Goal: Task Accomplishment & Management: Manage account settings

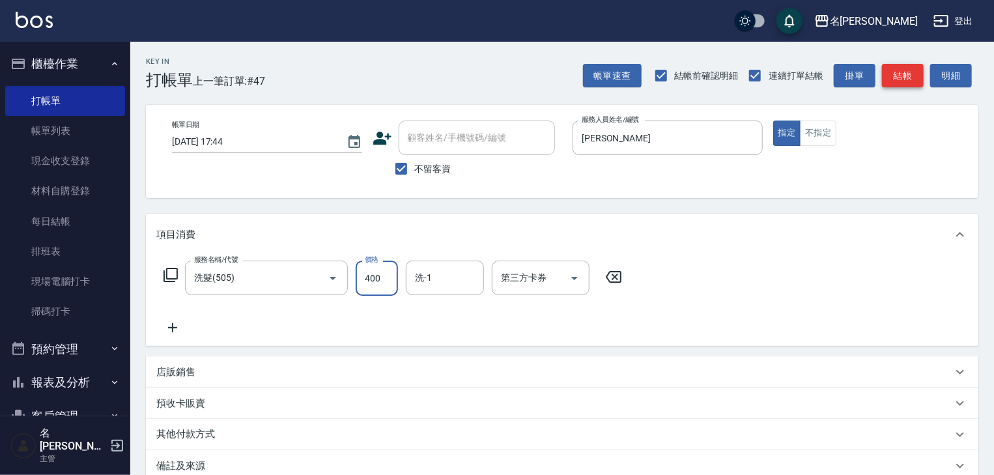
click at [903, 82] on button "結帳" at bounding box center [903, 76] width 42 height 24
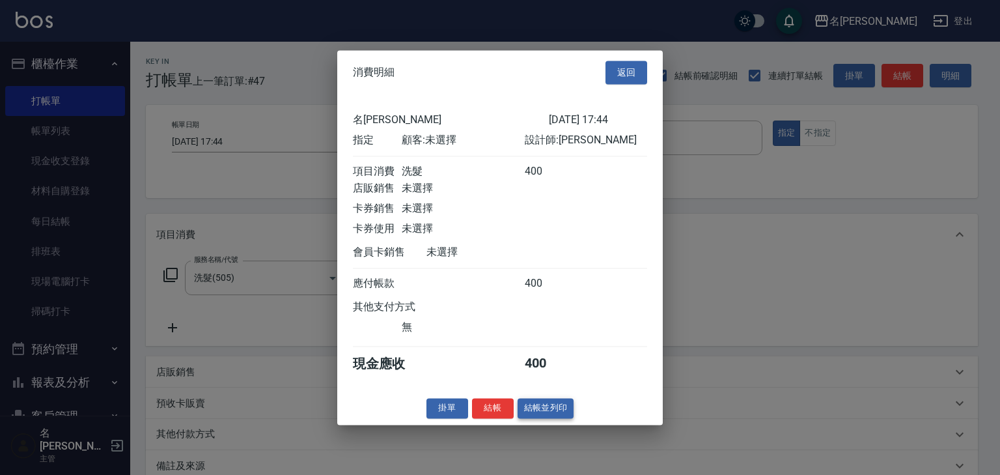
click at [550, 418] on button "結帳並列印" at bounding box center [546, 408] width 57 height 20
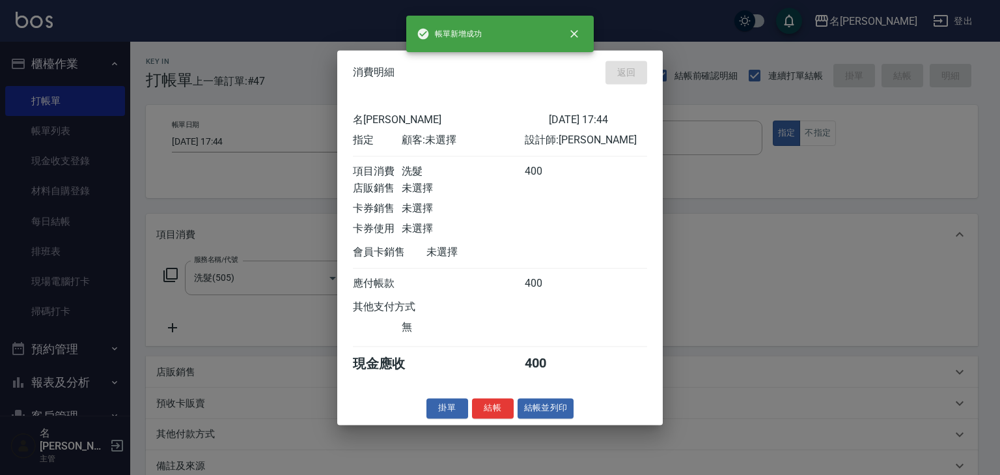
type input "[DATE] 18:23"
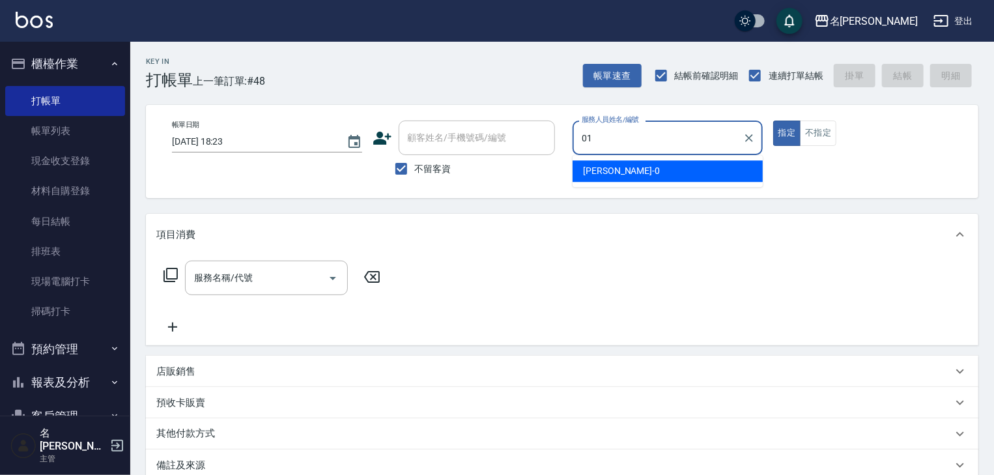
type input "[PERSON_NAME]-01"
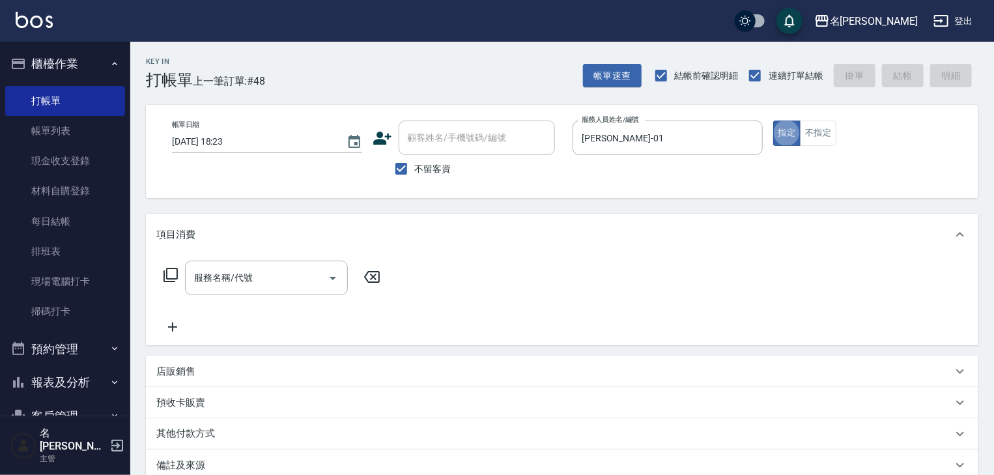
type button "true"
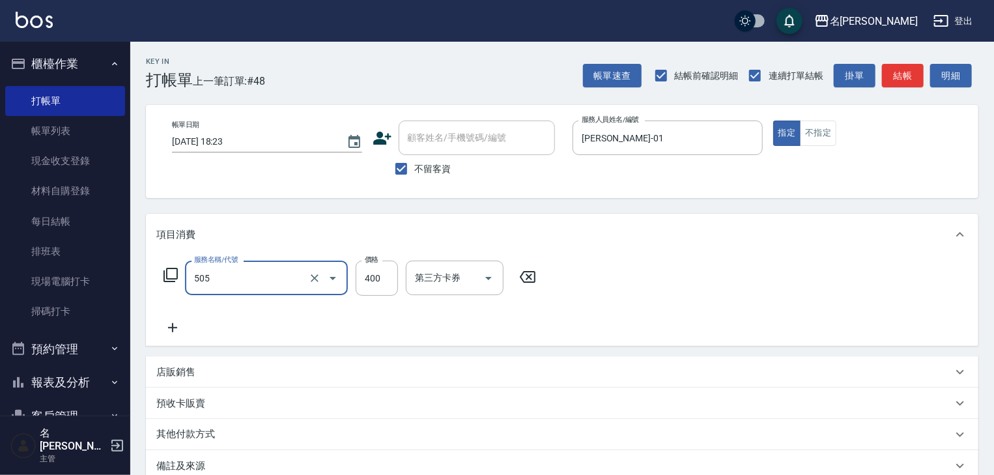
type input "洗髮(505)"
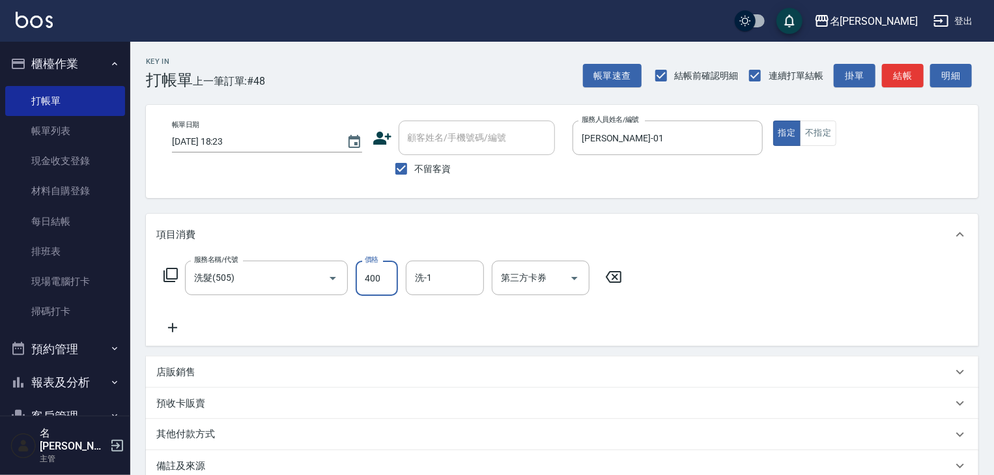
click at [923, 70] on div "帳單速查 結帳前確認明細 連續打單結帳 掛單 結帳 明細" at bounding box center [780, 75] width 395 height 27
click at [920, 69] on button "結帳" at bounding box center [903, 76] width 42 height 24
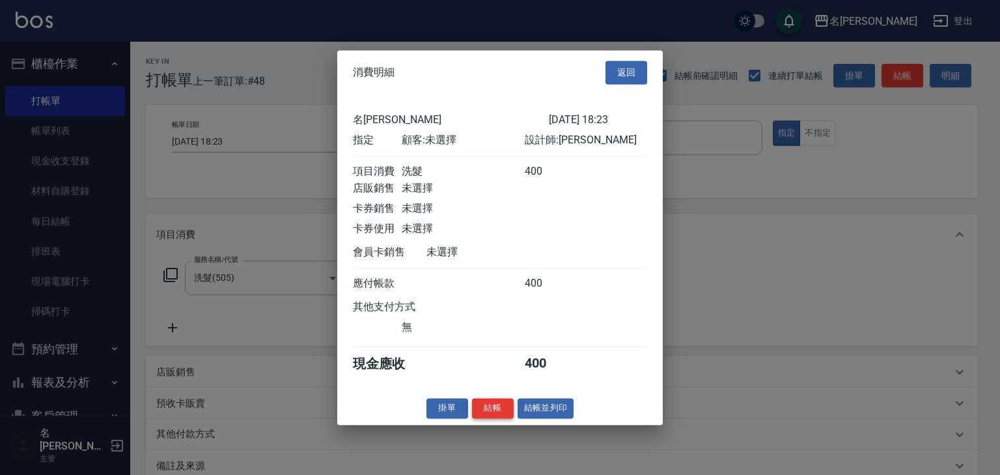
click at [505, 412] on button "結帳" at bounding box center [493, 408] width 42 height 20
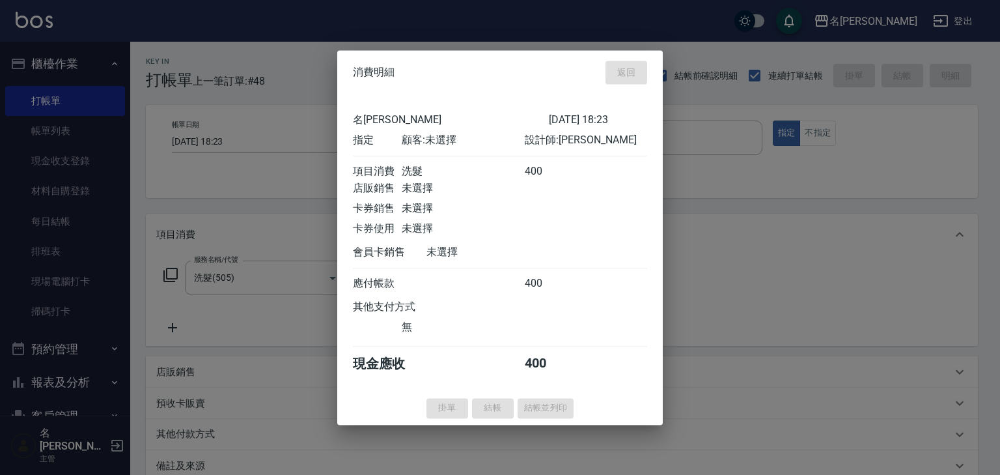
type input "[DATE] 18:25"
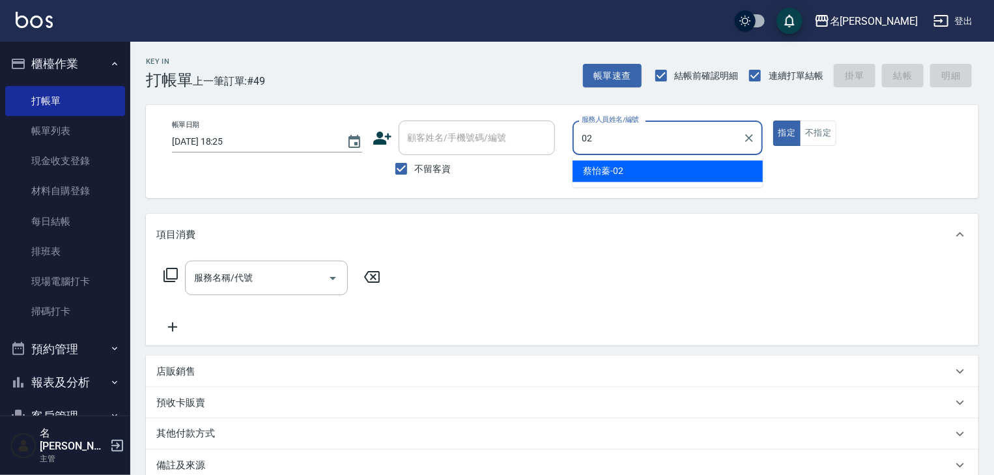
type input "[PERSON_NAME]-02"
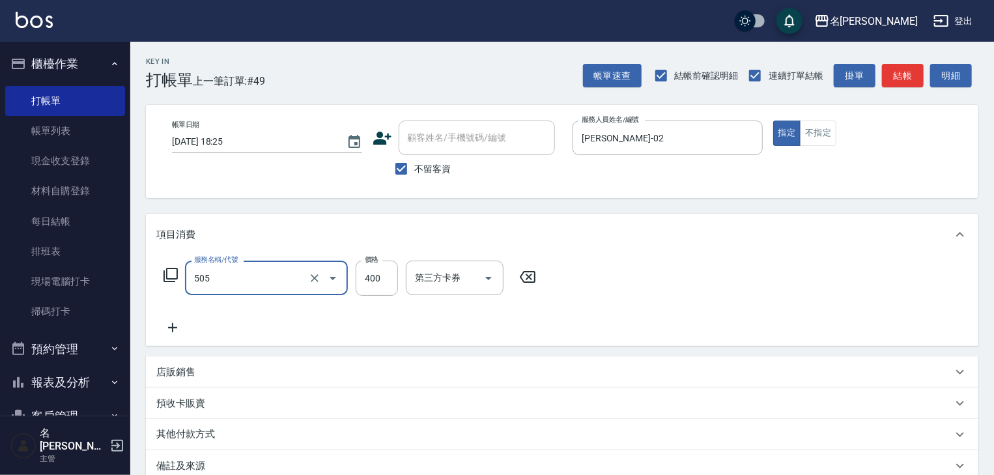
type input "洗髮(505)"
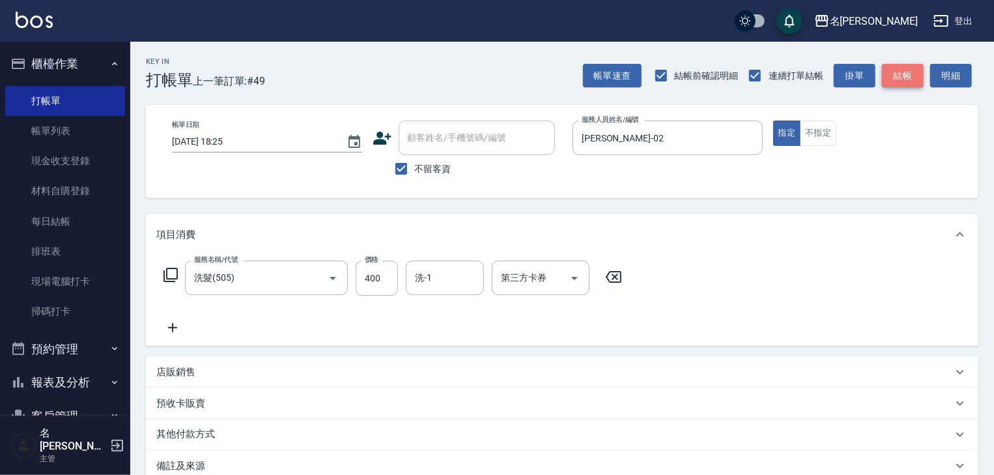
click at [896, 72] on button "結帳" at bounding box center [903, 76] width 42 height 24
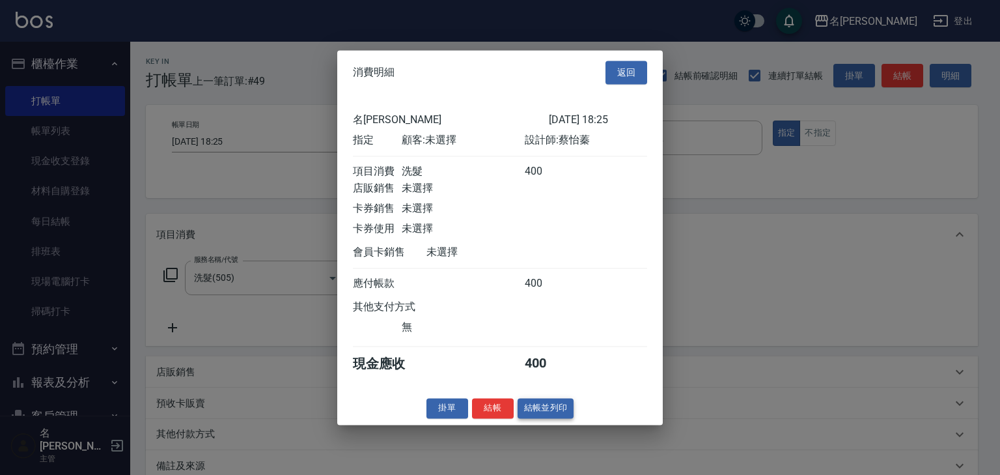
click at [547, 413] on button "結帳並列印" at bounding box center [546, 408] width 57 height 20
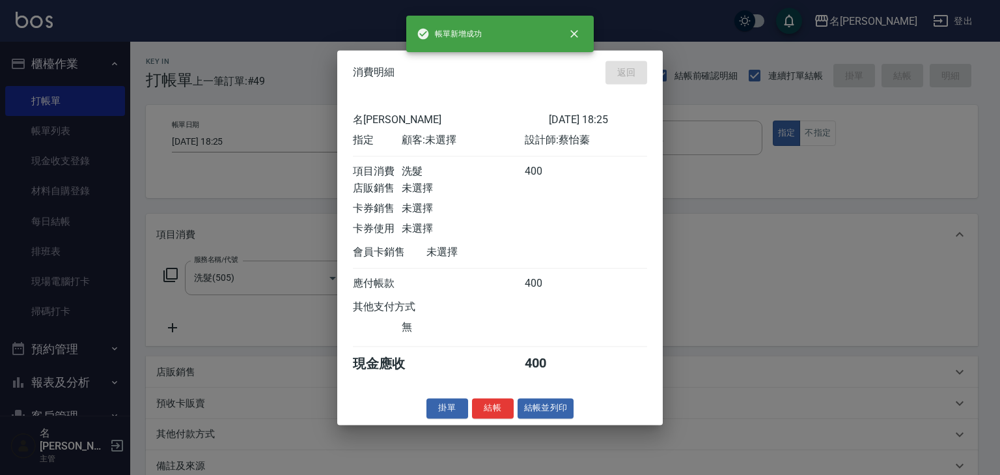
type input "[DATE] 18:26"
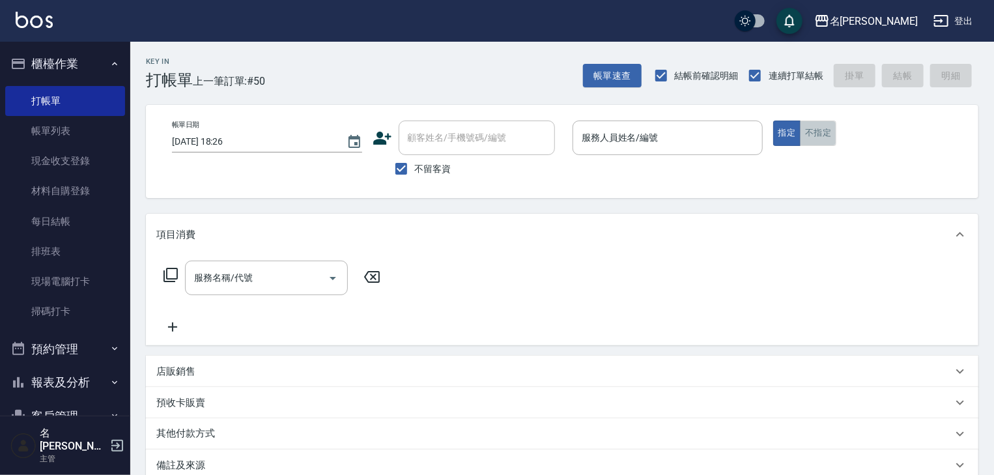
click at [822, 131] on button "不指定" at bounding box center [818, 132] width 36 height 25
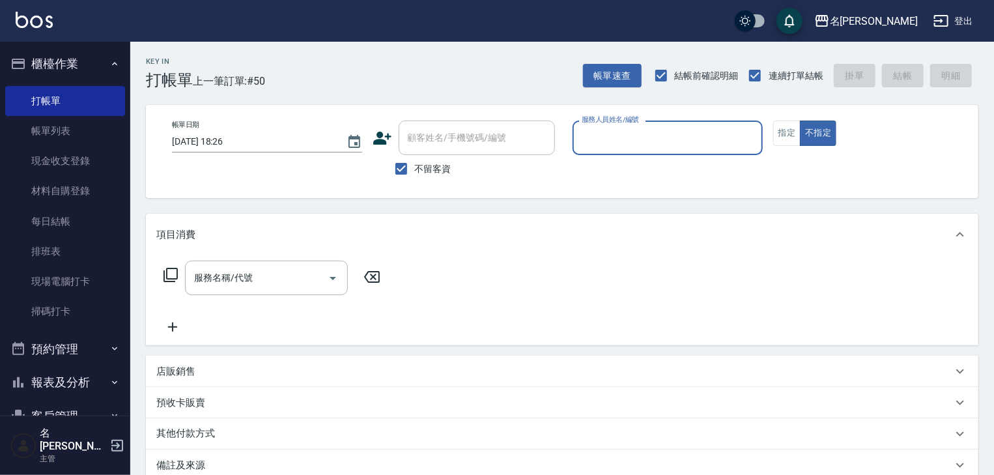
click at [652, 141] on input "服務人員姓名/編號" at bounding box center [667, 137] width 178 height 23
type input "[PERSON_NAME]-06"
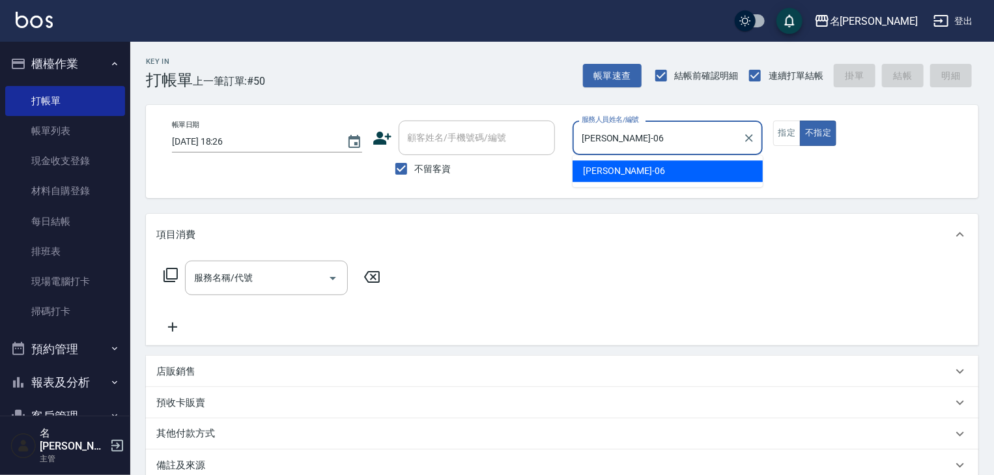
type button "false"
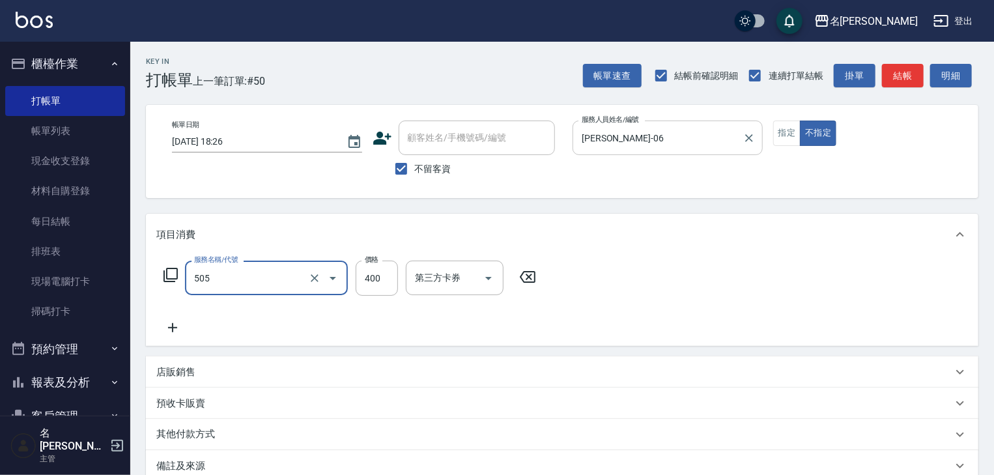
type input "洗髮(505)"
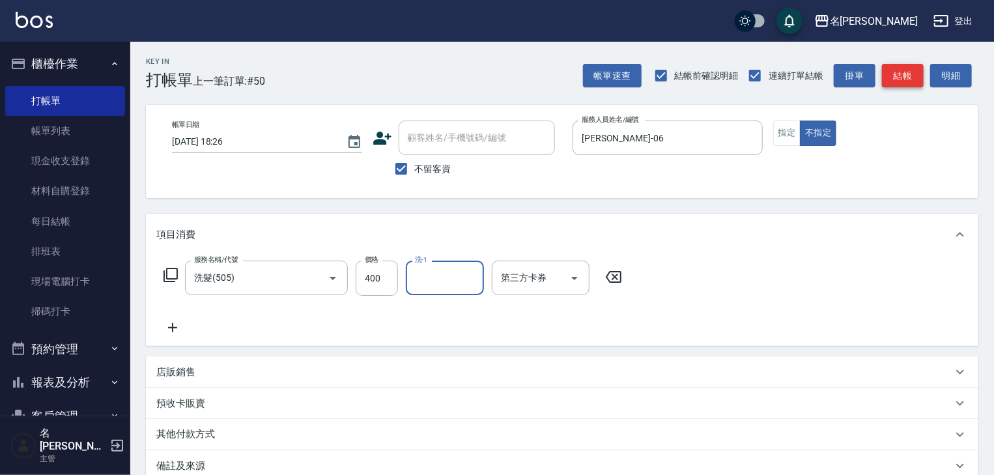
click at [904, 77] on button "結帳" at bounding box center [903, 76] width 42 height 24
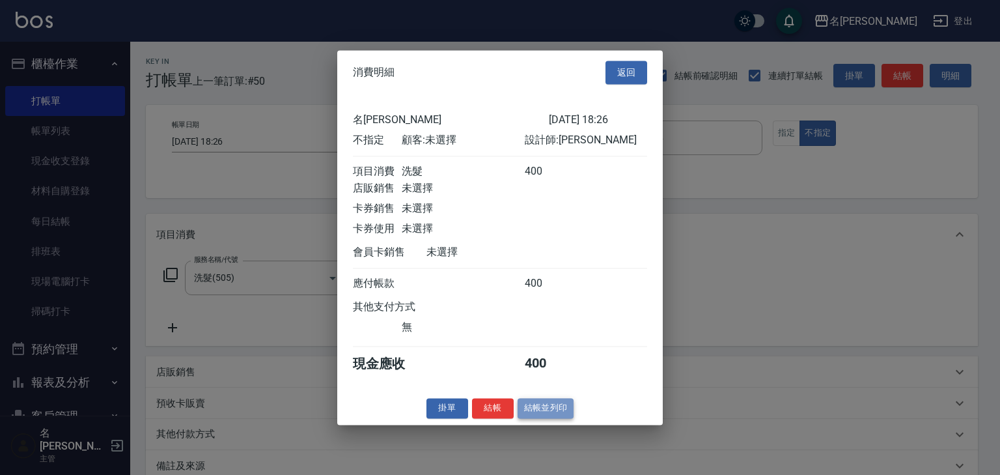
click at [533, 409] on button "結帳並列印" at bounding box center [546, 408] width 57 height 20
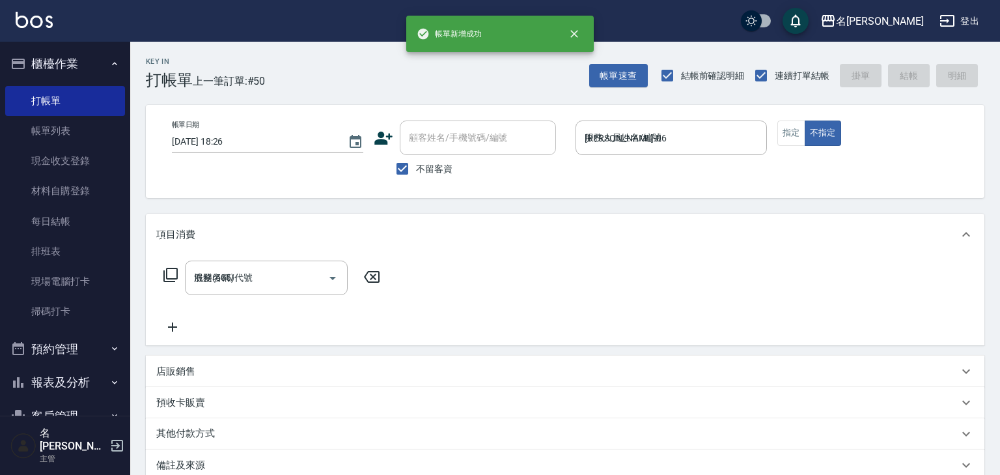
type input "[DATE] 18:27"
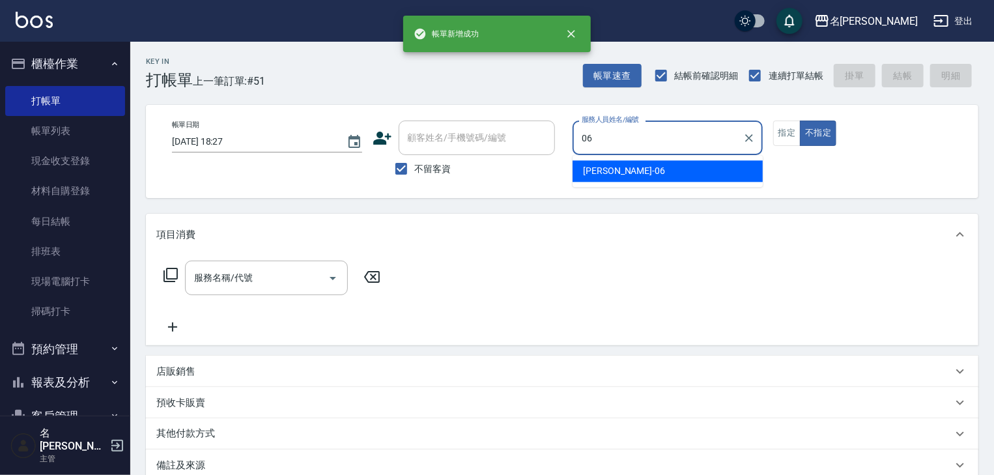
type input "[PERSON_NAME]-06"
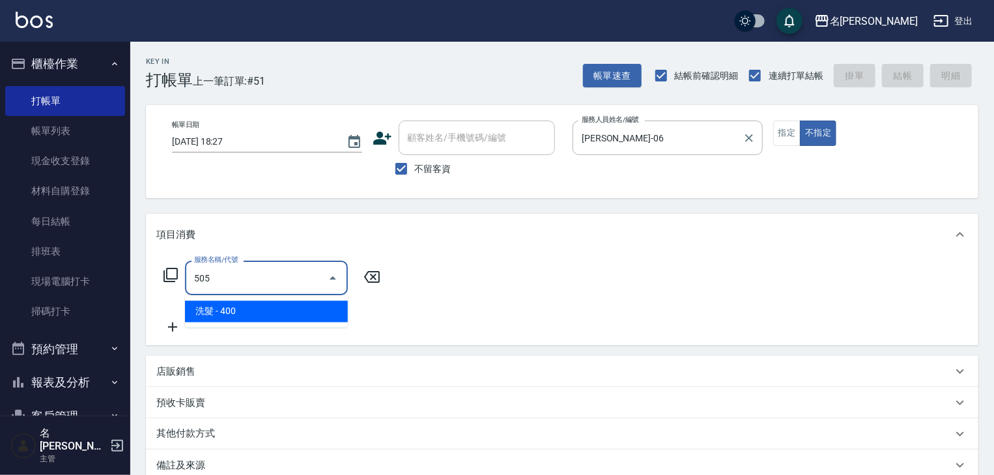
type input "洗髮(505)"
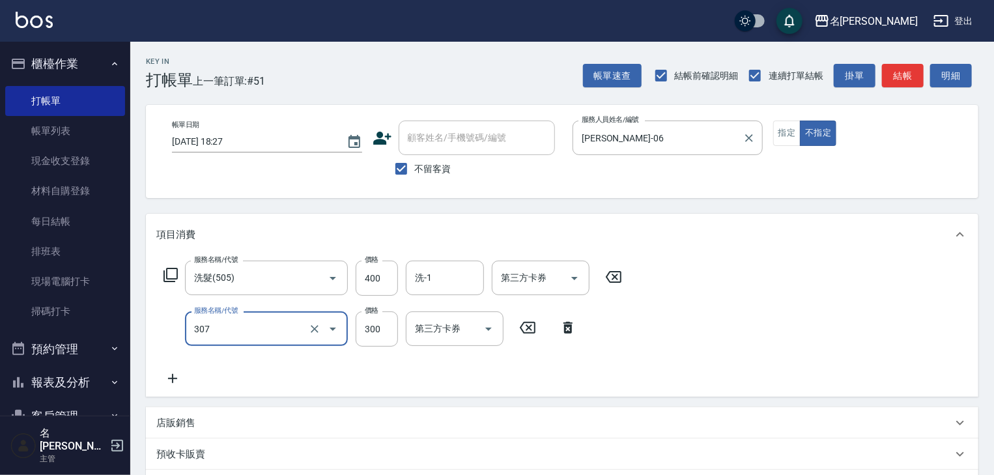
type input "剪髮(307)"
type input "400"
click at [474, 277] on input "洗-1" at bounding box center [445, 277] width 66 height 23
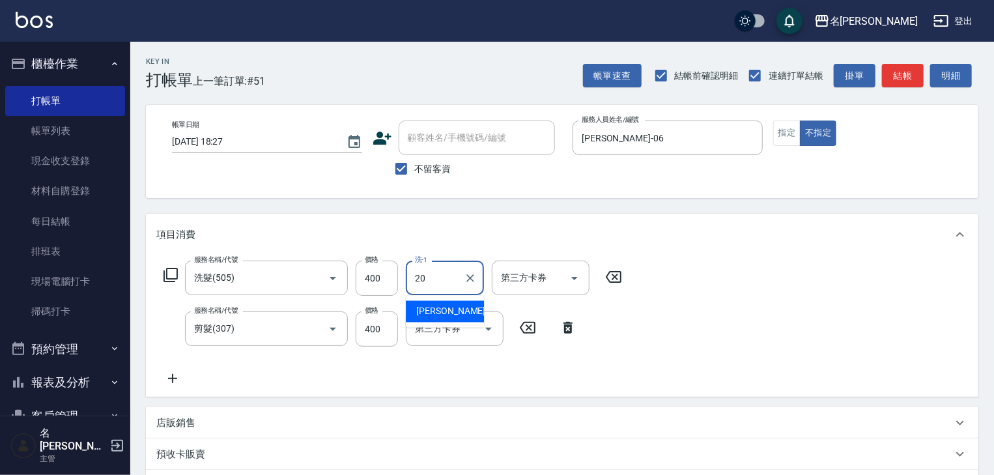
type input "[PERSON_NAME]-20"
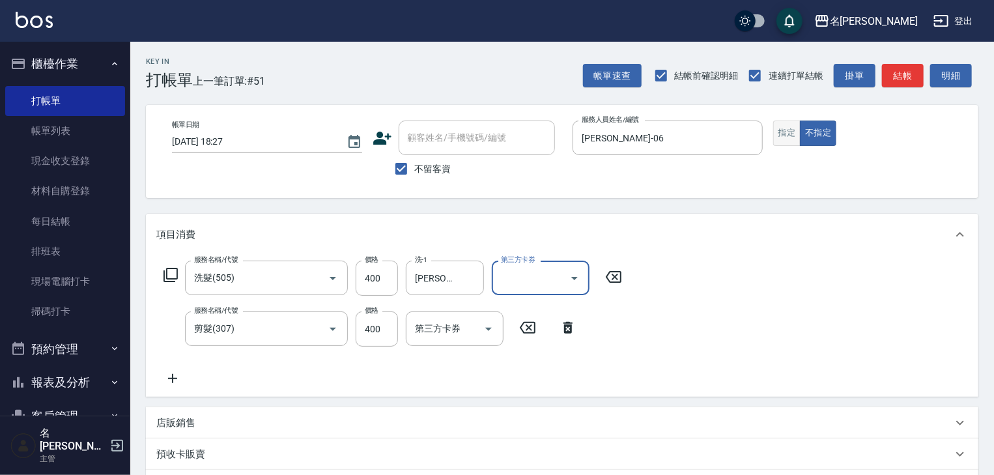
click at [788, 128] on button "指定" at bounding box center [787, 132] width 28 height 25
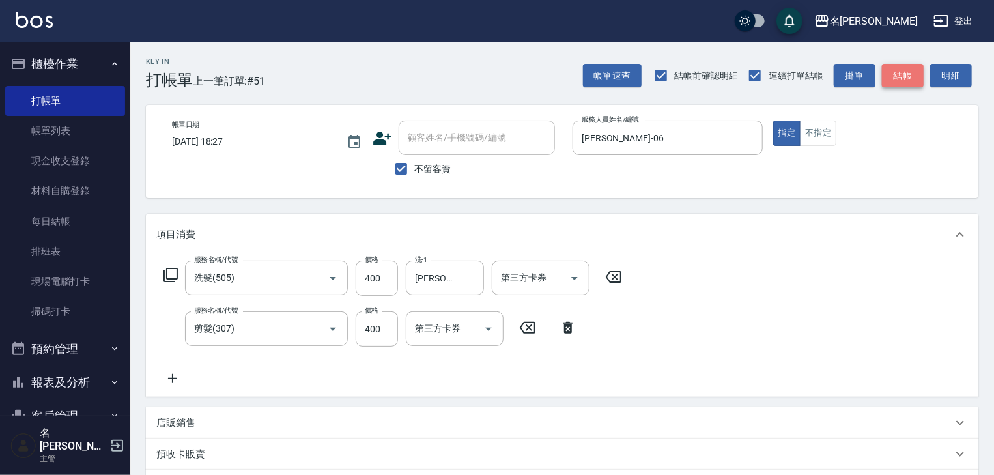
click at [896, 73] on button "結帳" at bounding box center [903, 76] width 42 height 24
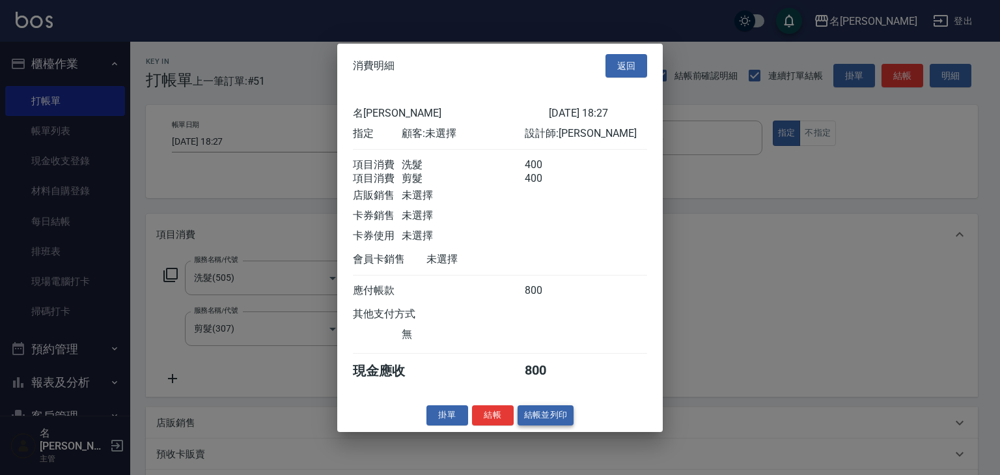
click at [562, 417] on button "結帳並列印" at bounding box center [546, 415] width 57 height 20
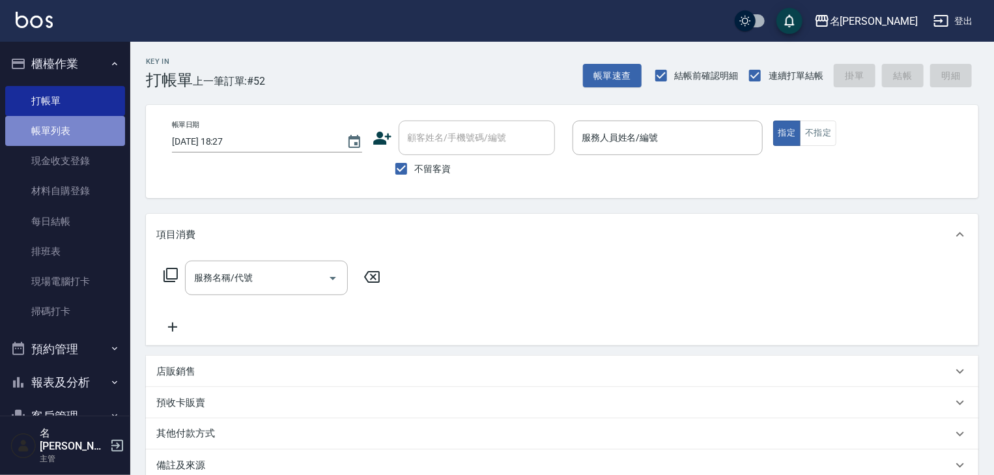
click at [79, 135] on link "帳單列表" at bounding box center [65, 131] width 120 height 30
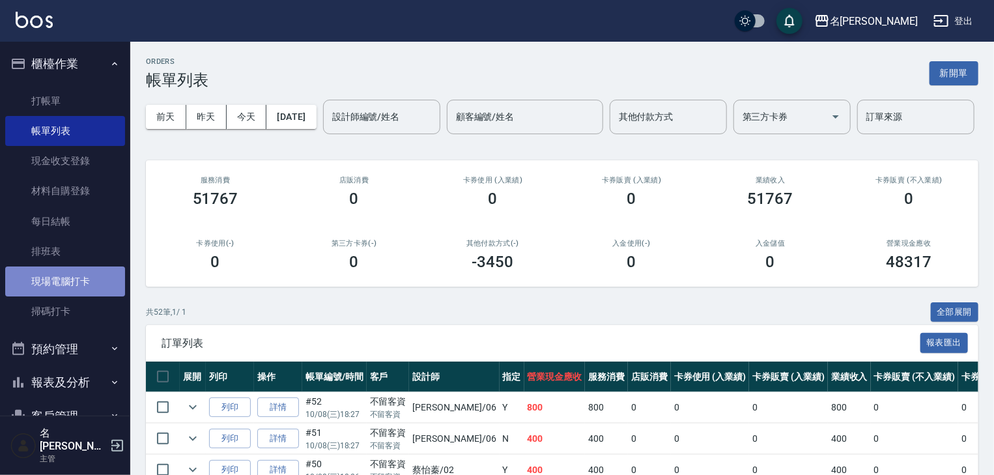
click at [76, 277] on link "現場電腦打卡" at bounding box center [65, 281] width 120 height 30
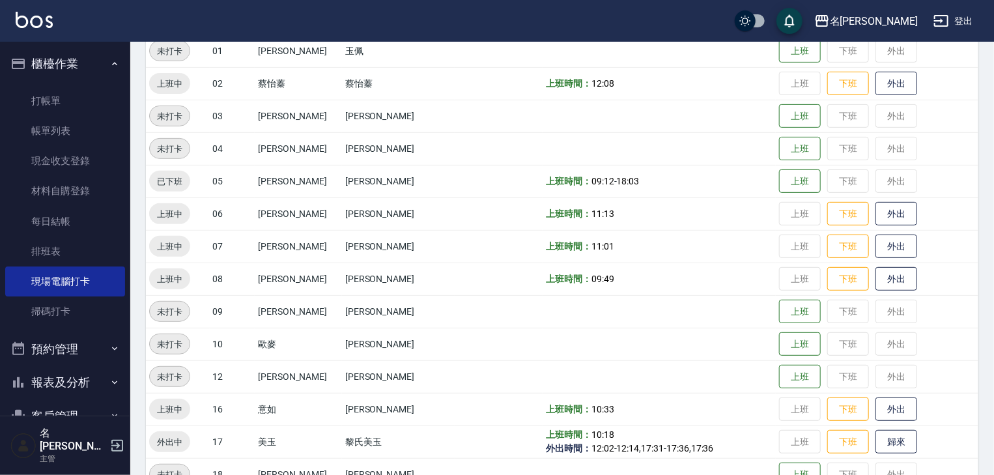
scroll to position [347, 0]
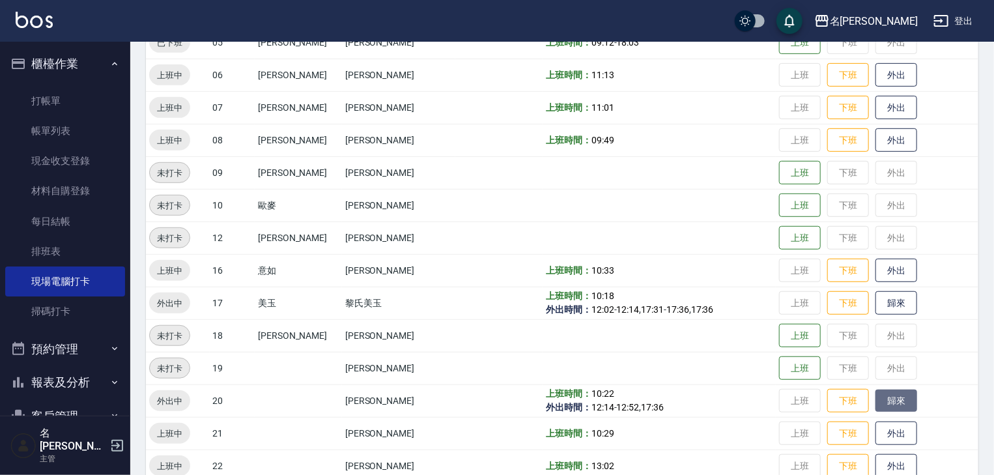
click at [901, 402] on button "歸來" at bounding box center [896, 400] width 42 height 23
click at [40, 24] on img at bounding box center [34, 20] width 37 height 16
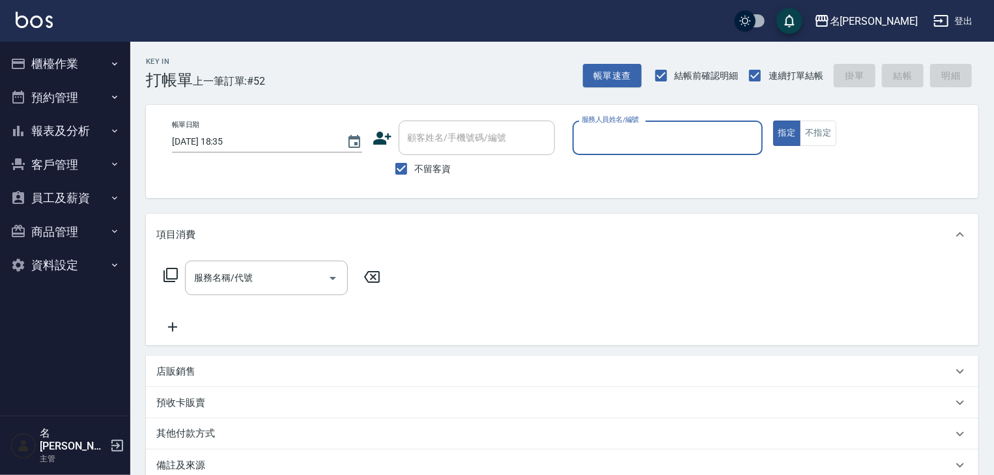
click at [675, 151] on div "服務人員姓名/編號" at bounding box center [667, 137] width 190 height 35
type input "意如-16"
type button "true"
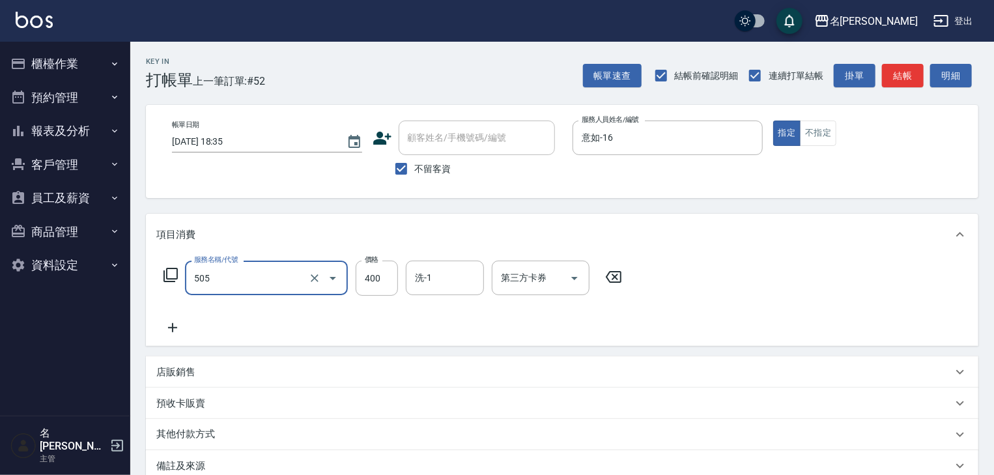
type input "洗髮(505)"
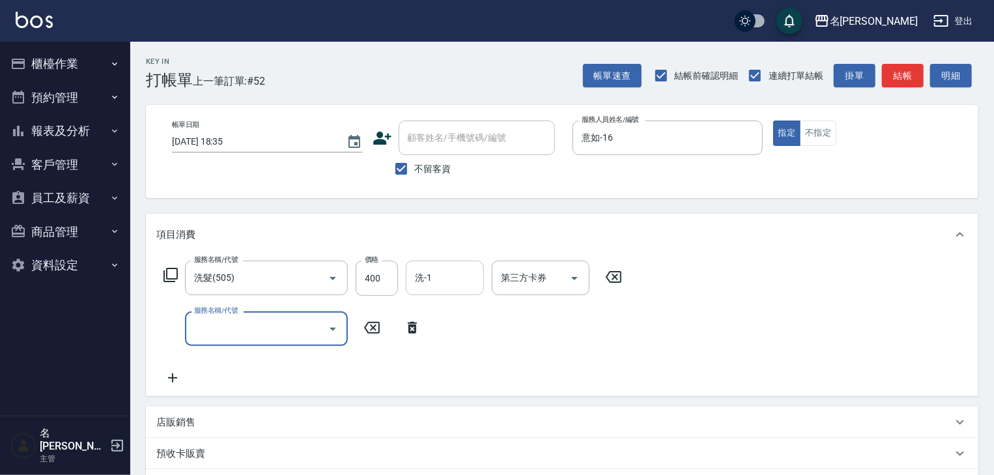
click at [452, 276] on input "洗-1" at bounding box center [445, 277] width 66 height 23
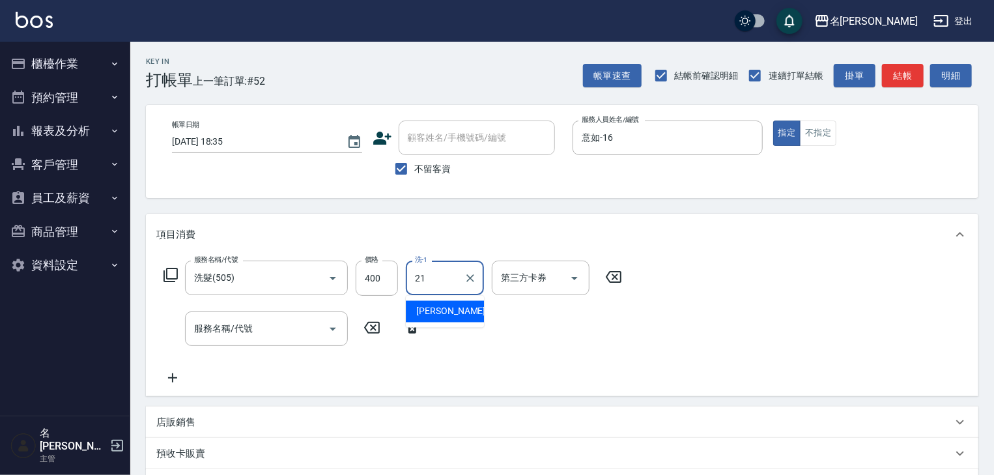
type input "[PERSON_NAME]-21"
click at [891, 74] on button "結帳" at bounding box center [903, 76] width 42 height 24
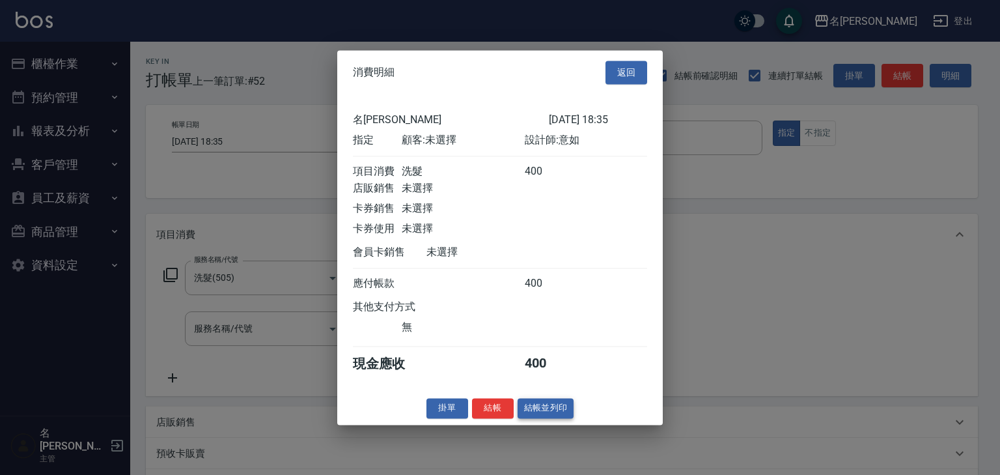
click at [557, 418] on button "結帳並列印" at bounding box center [546, 408] width 57 height 20
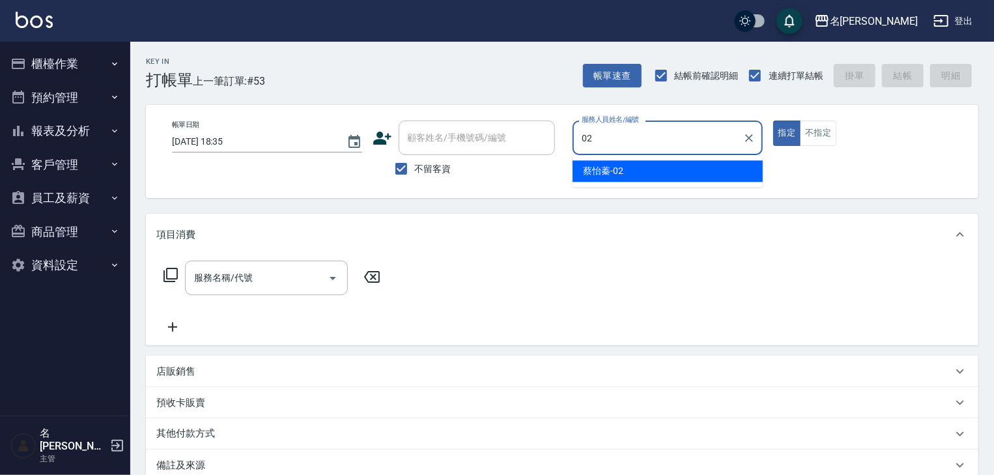
type input "[PERSON_NAME]-02"
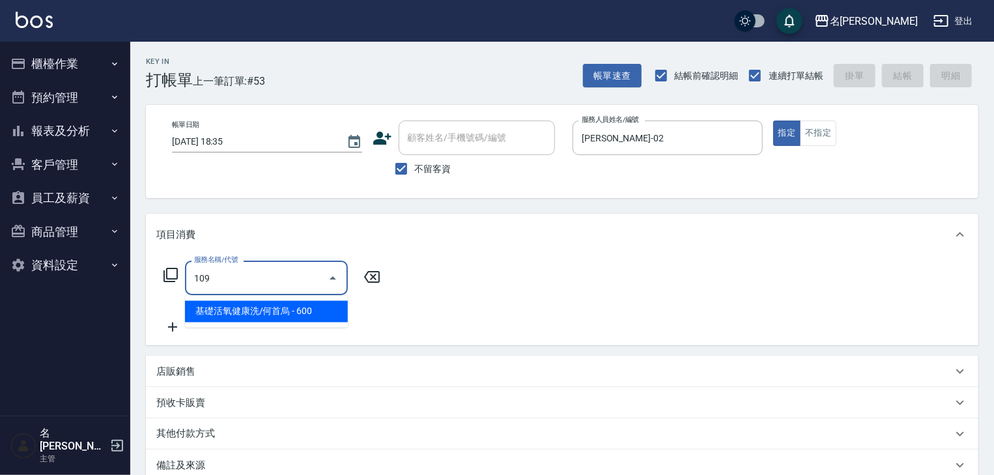
type input "基礎活氧健康洗/何首烏(109)"
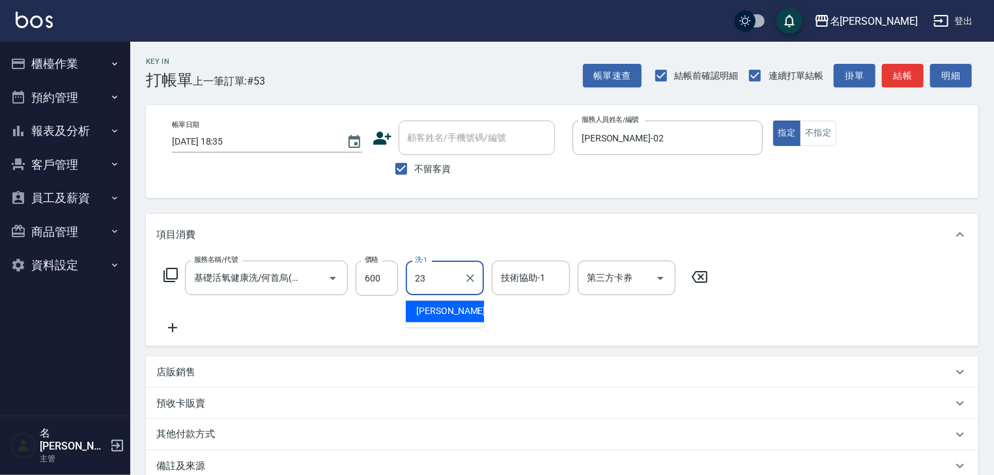
type input "[PERSON_NAME]-23"
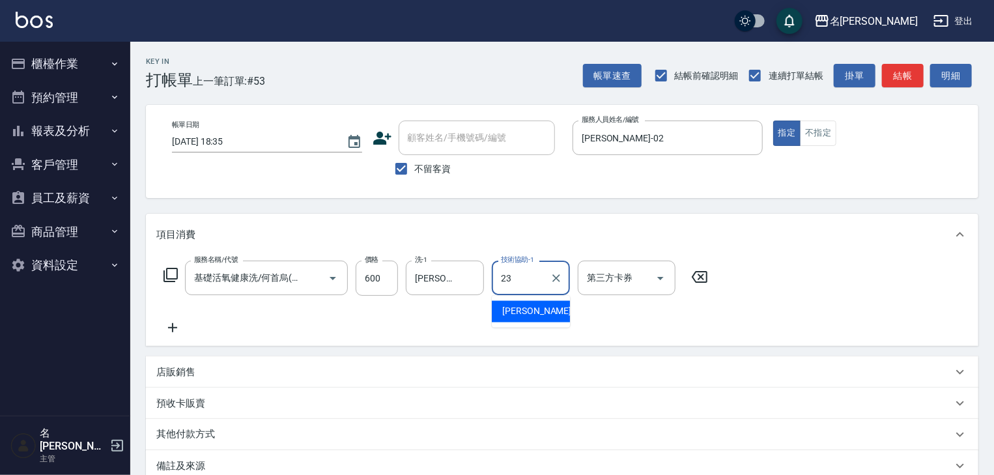
type input "[PERSON_NAME]-23"
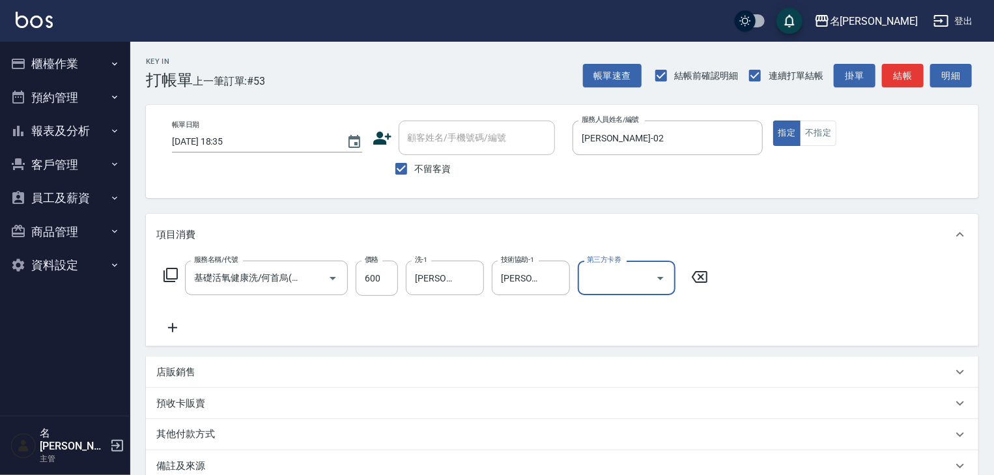
click at [926, 89] on div "帳單速查 結帳前確認明細 連續打單結帳 掛單 結帳 明細" at bounding box center [780, 75] width 395 height 27
click at [907, 75] on button "結帳" at bounding box center [903, 76] width 42 height 24
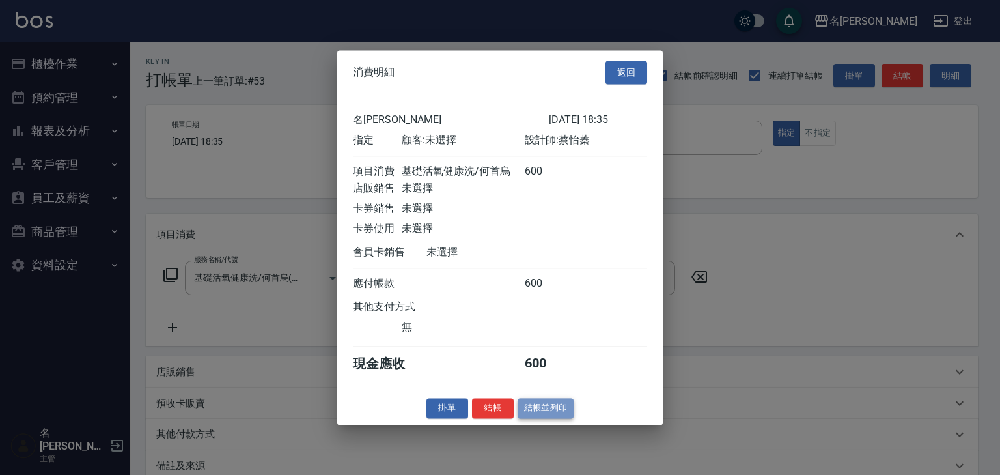
click at [546, 412] on button "結帳並列印" at bounding box center [546, 408] width 57 height 20
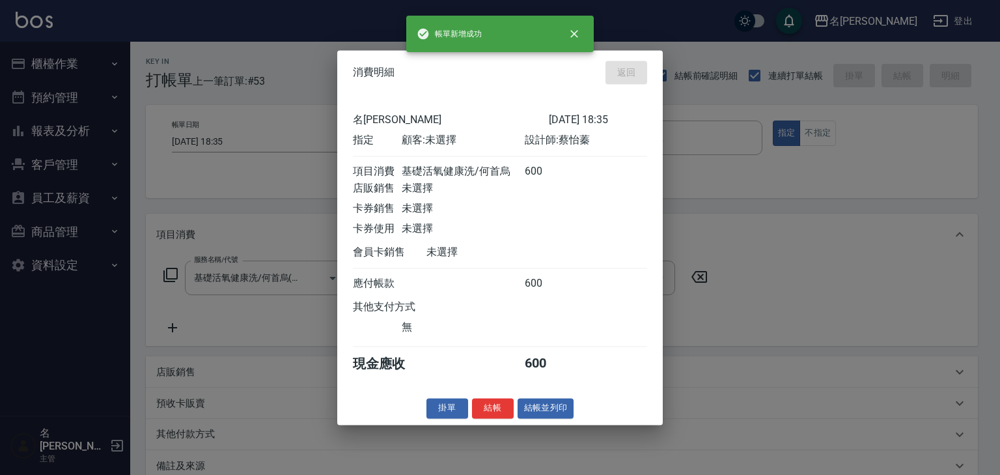
type input "[DATE] 18:51"
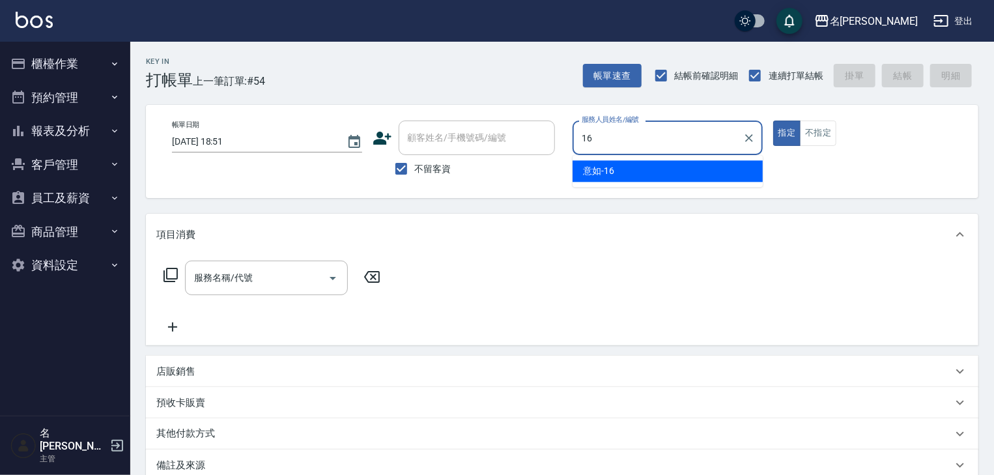
type input "意如-16"
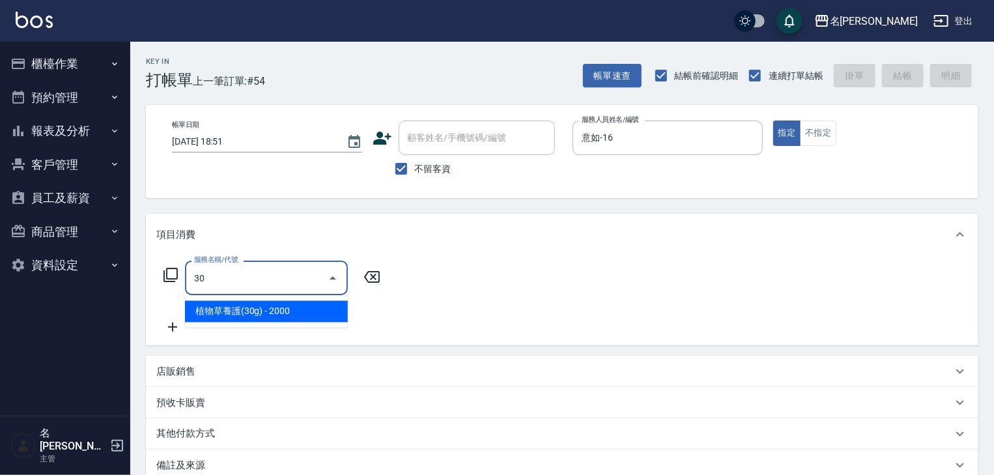
click at [302, 318] on span "植物草養護(30g) - 2000" at bounding box center [266, 311] width 163 height 21
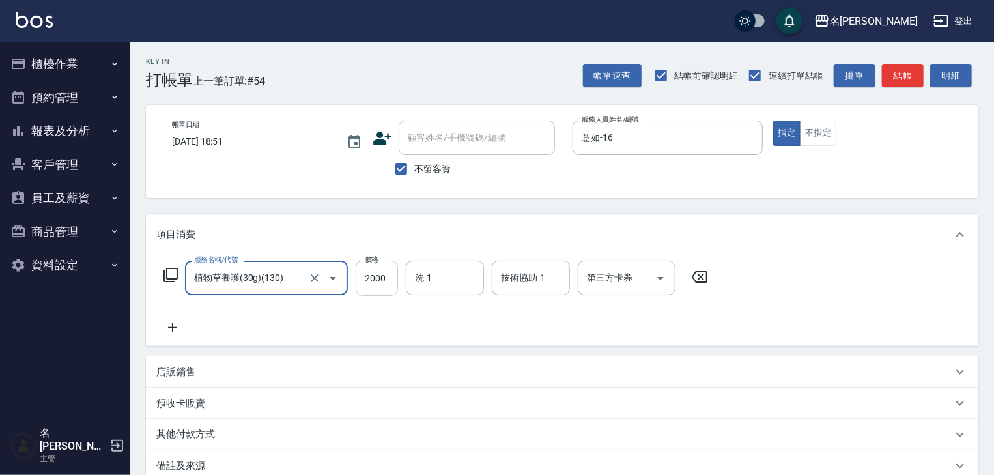
type input "植物草養護(30g)(130)"
click at [383, 273] on input "2000" at bounding box center [377, 277] width 42 height 35
type input "2500"
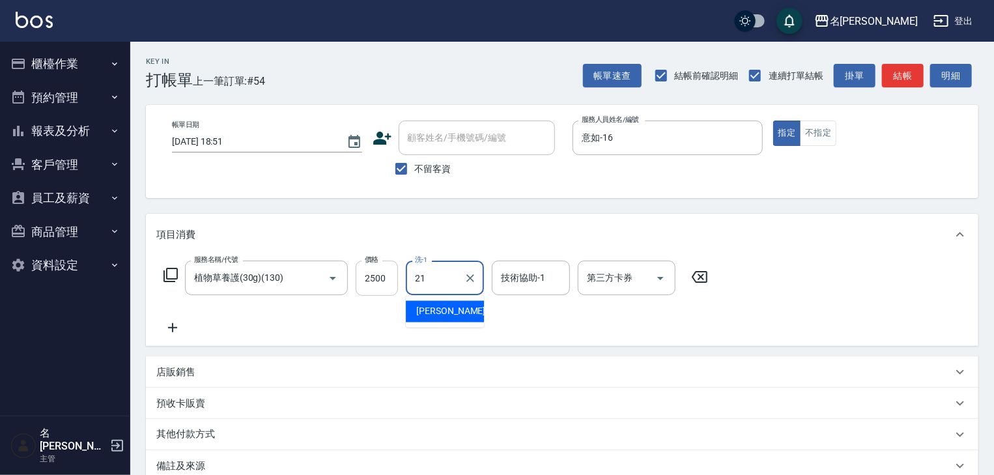
type input "[PERSON_NAME]-21"
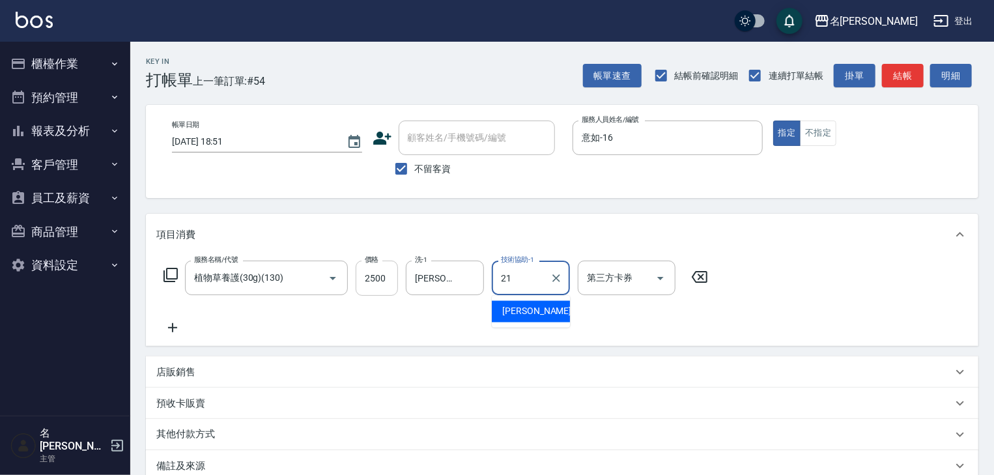
type input "[PERSON_NAME]-21"
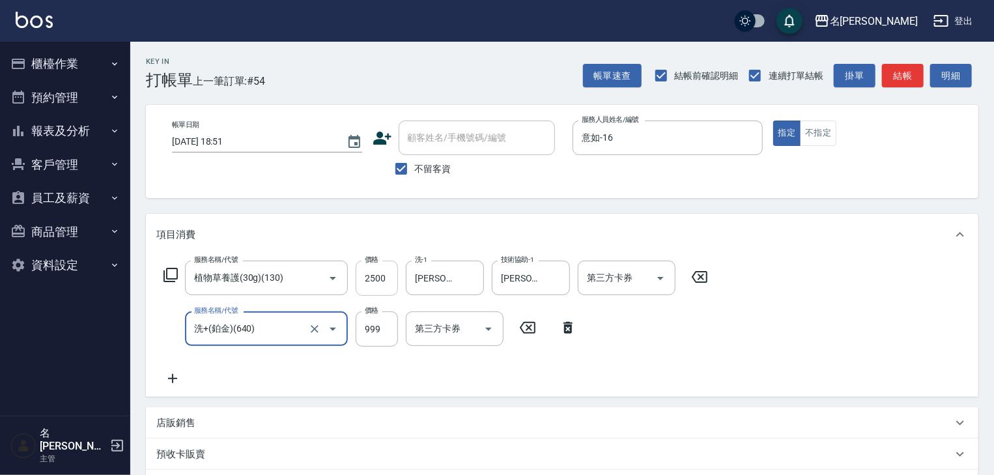
type input "洗+(鉑金)(640)"
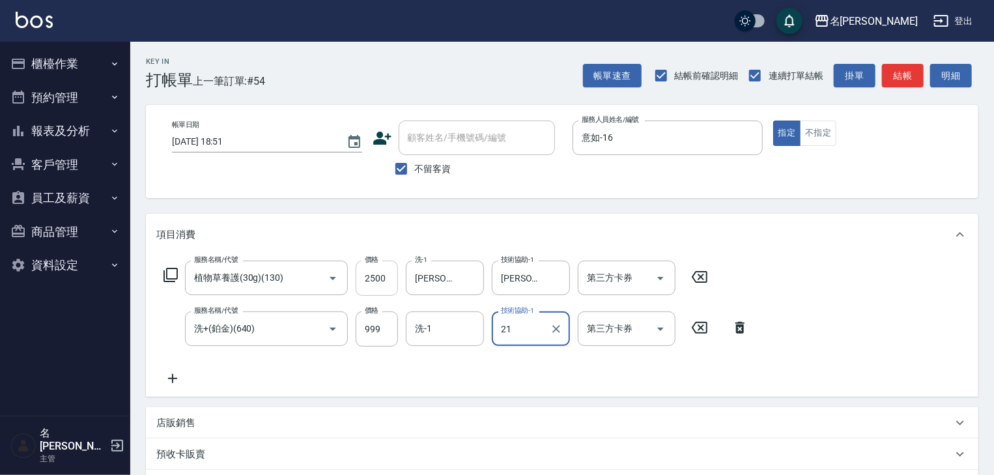
type input "[PERSON_NAME]-21"
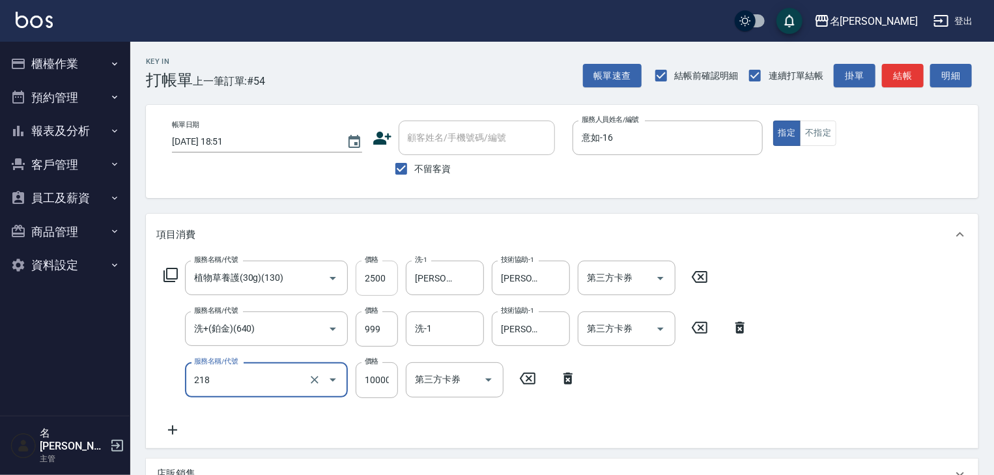
type input "接髮(218)"
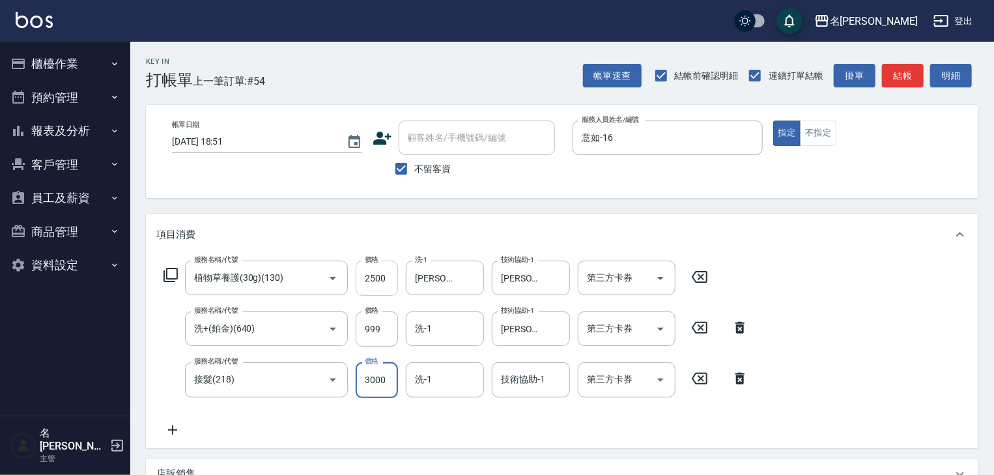
type input "3000"
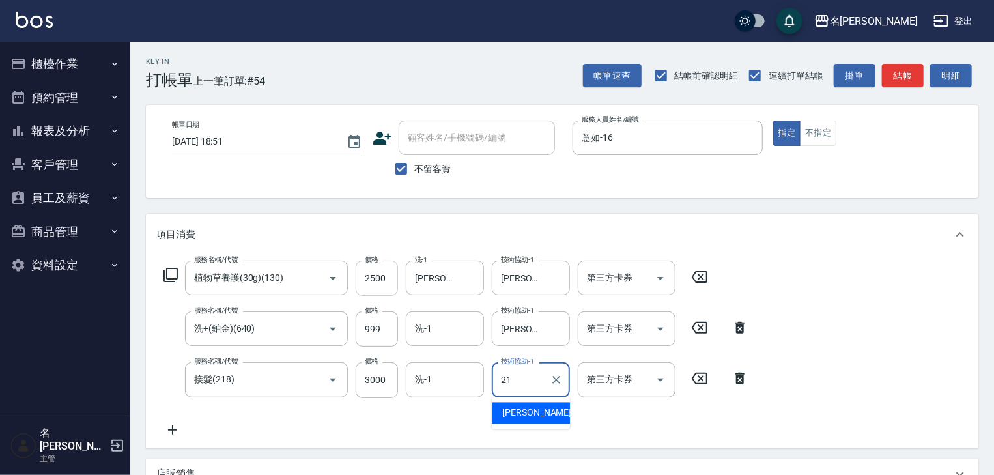
type input "[PERSON_NAME]-21"
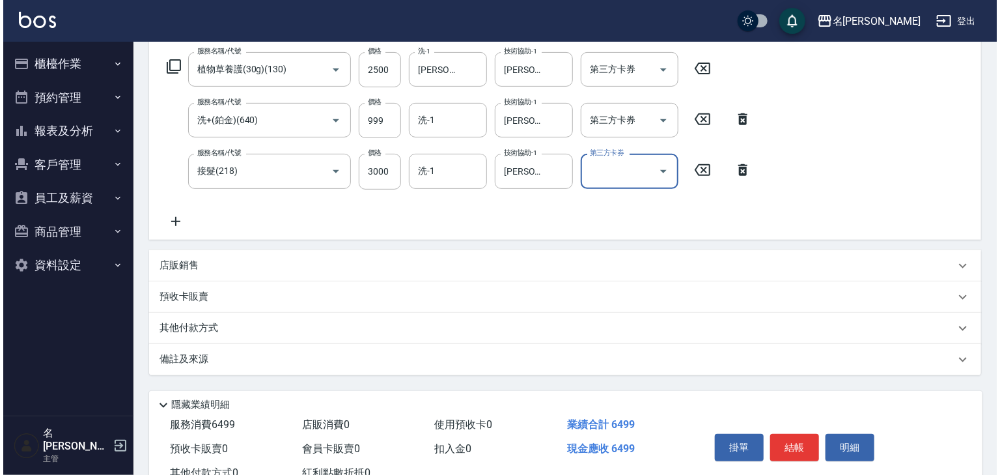
scroll to position [254, 0]
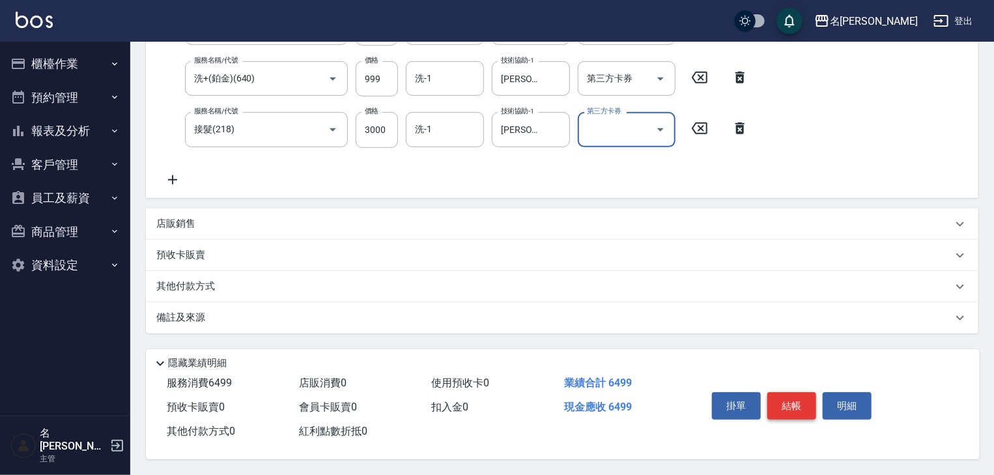
click at [796, 393] on button "結帳" at bounding box center [791, 405] width 49 height 27
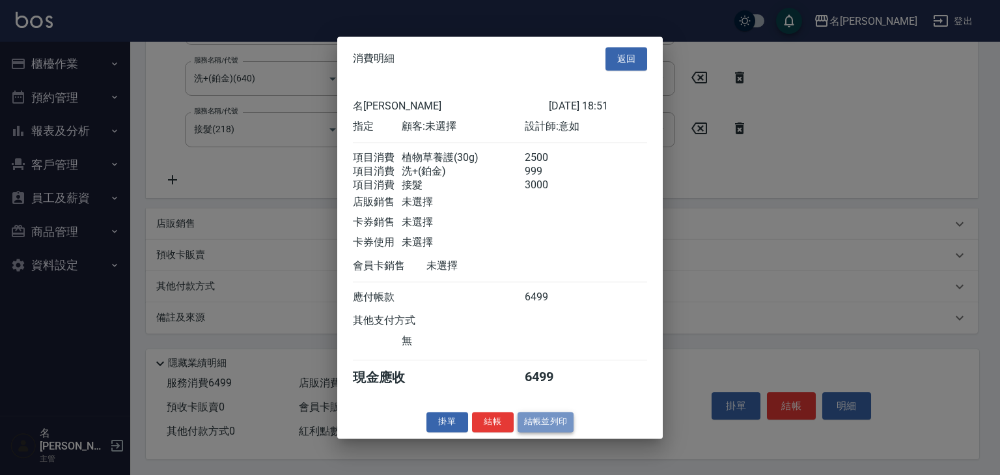
click at [546, 427] on button "結帳並列印" at bounding box center [546, 422] width 57 height 20
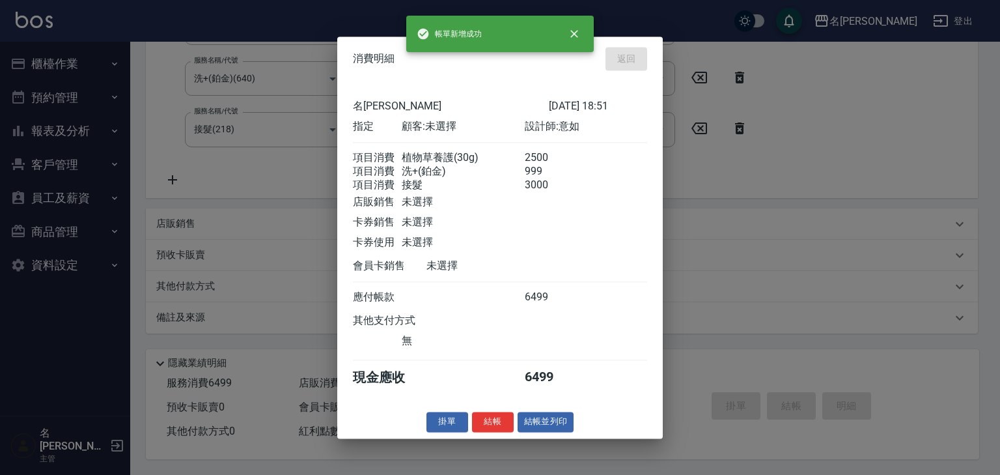
type input "[DATE] 18:53"
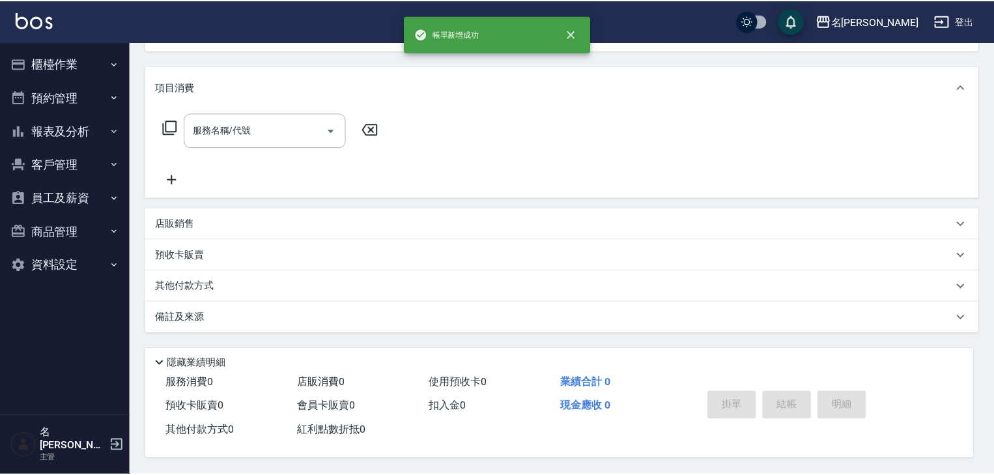
scroll to position [0, 0]
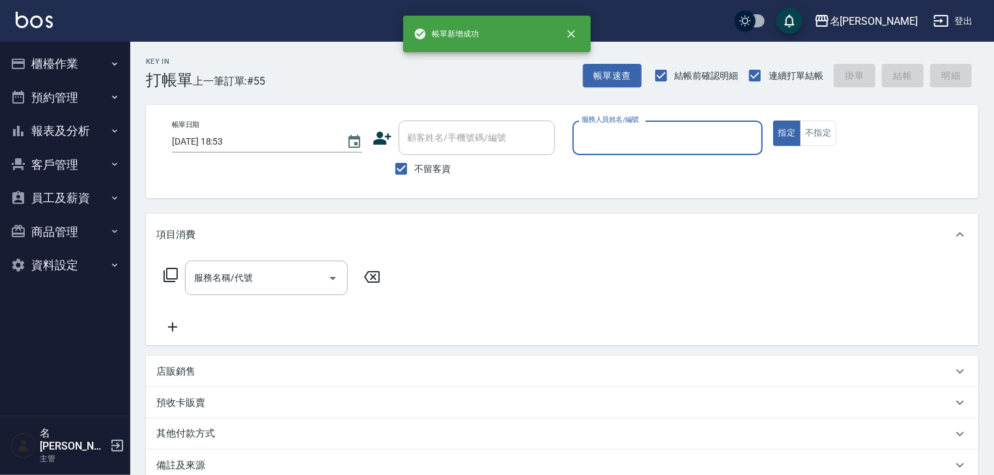
click at [660, 154] on div "服務人員姓名/編號" at bounding box center [667, 137] width 190 height 35
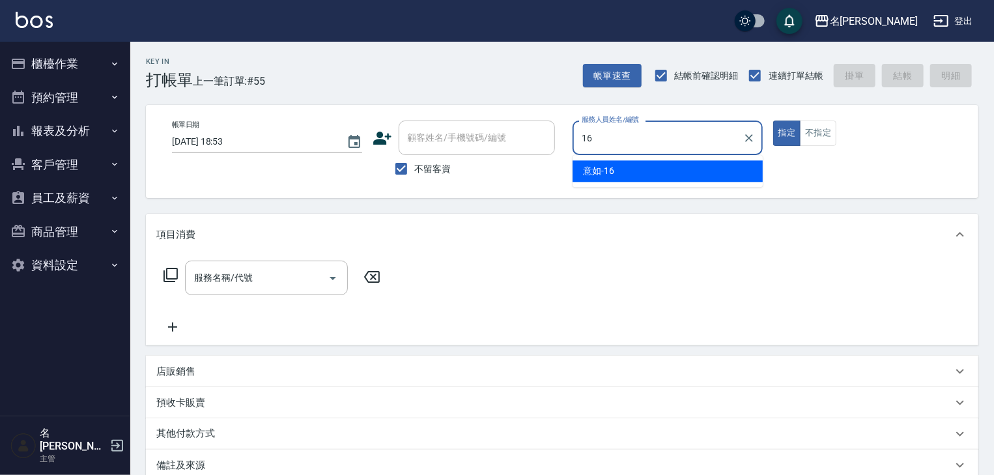
type input "意如-16"
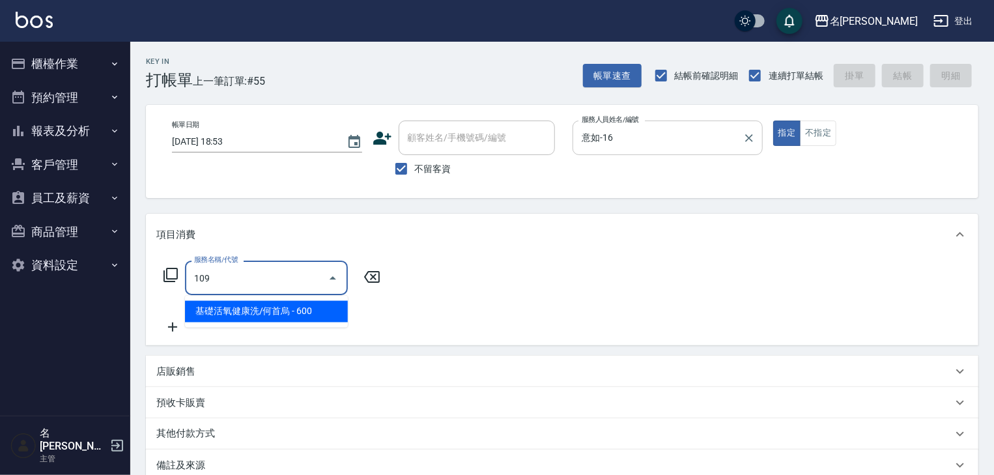
type input "基礎活氧健康洗/何首烏(109)"
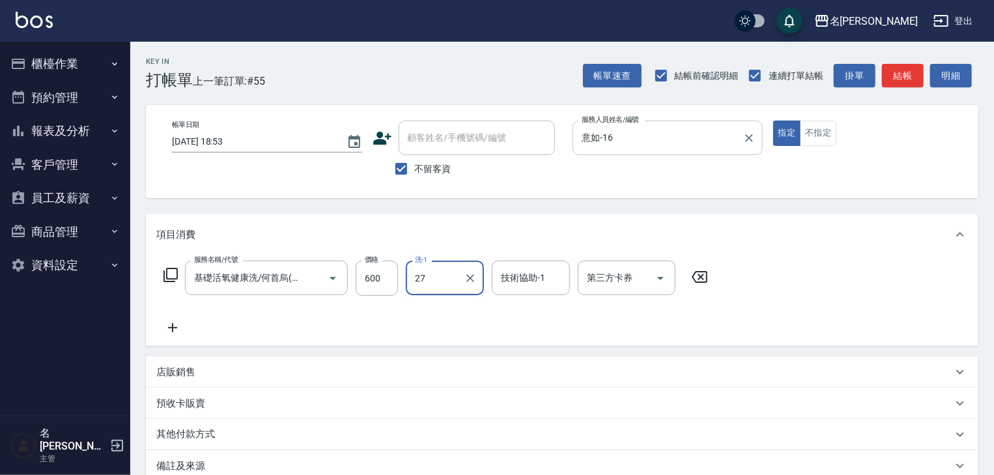
type input "[PERSON_NAME]-27"
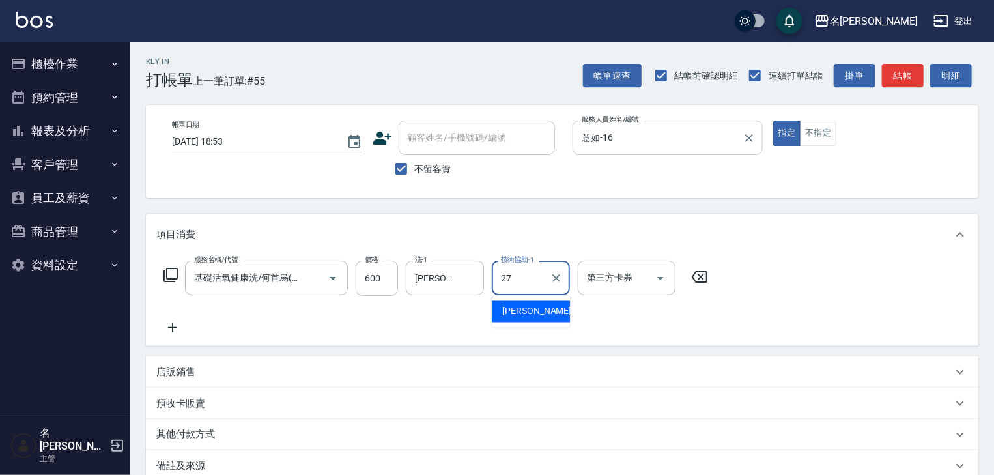
type input "[PERSON_NAME]-27"
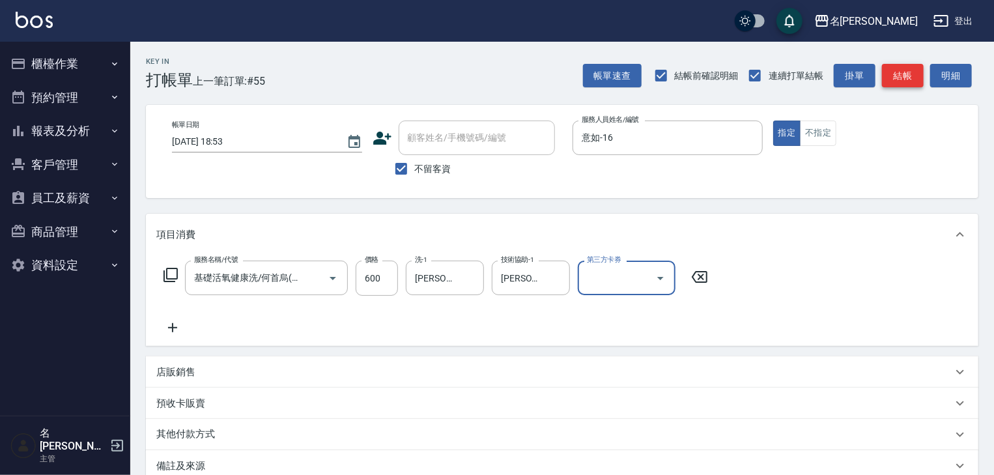
click at [893, 64] on button "結帳" at bounding box center [903, 76] width 42 height 24
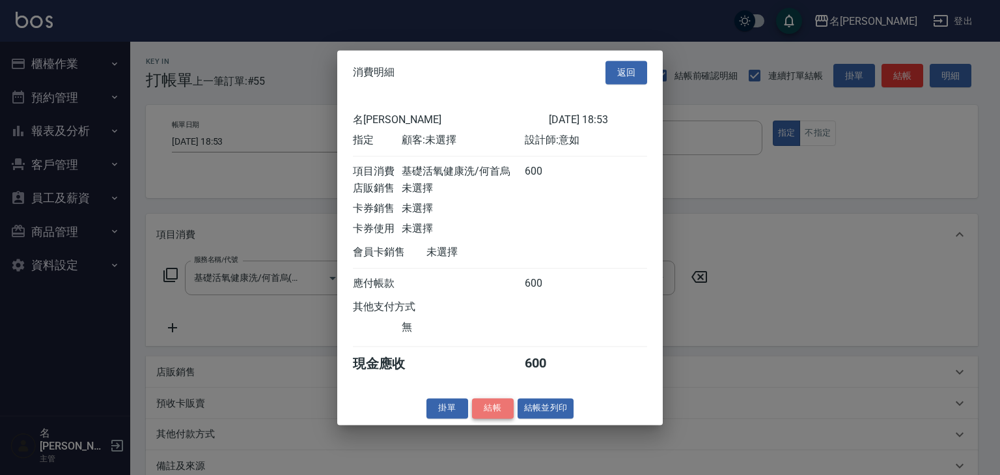
click at [492, 410] on button "結帳" at bounding box center [493, 408] width 42 height 20
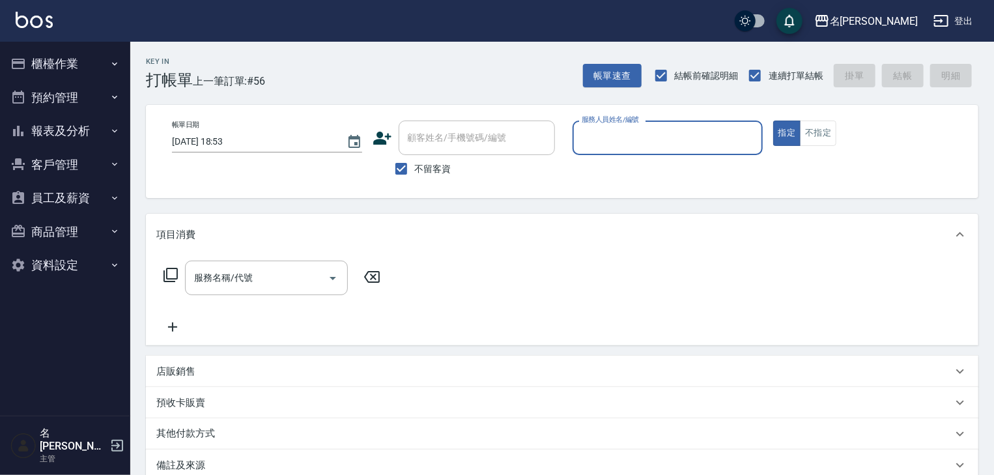
click at [31, 68] on button "櫃檯作業" at bounding box center [65, 64] width 120 height 34
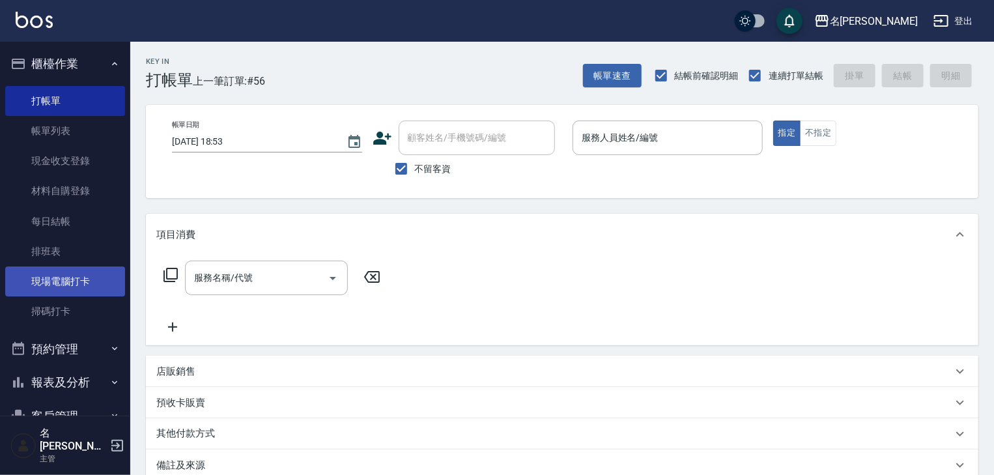
click at [60, 290] on link "現場電腦打卡" at bounding box center [65, 281] width 120 height 30
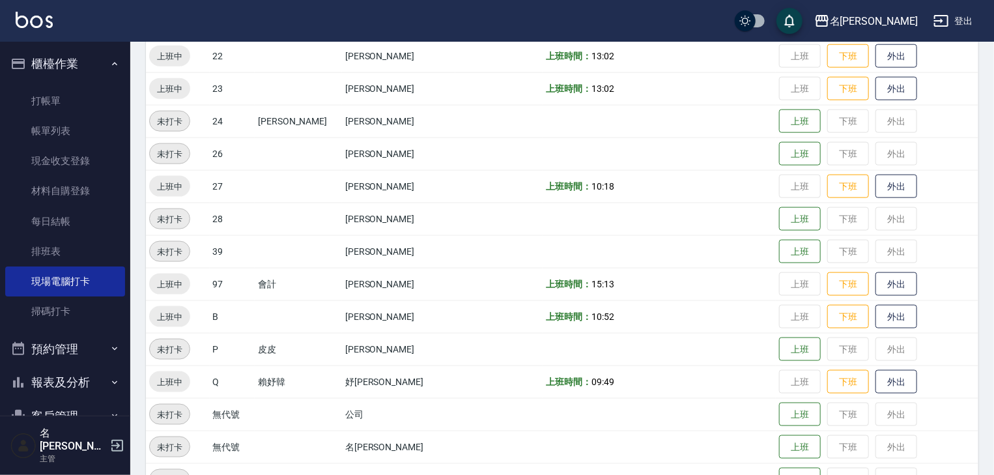
scroll to position [826, 0]
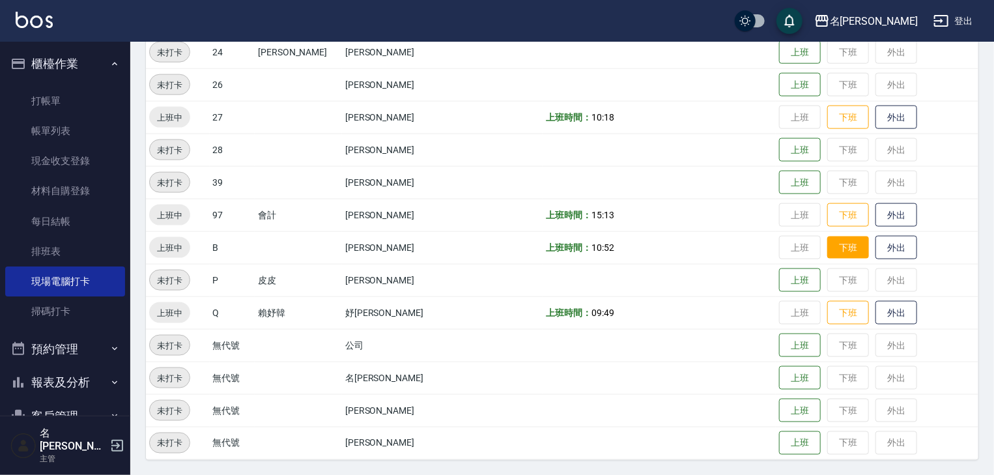
click at [849, 249] on button "下班" at bounding box center [848, 247] width 42 height 23
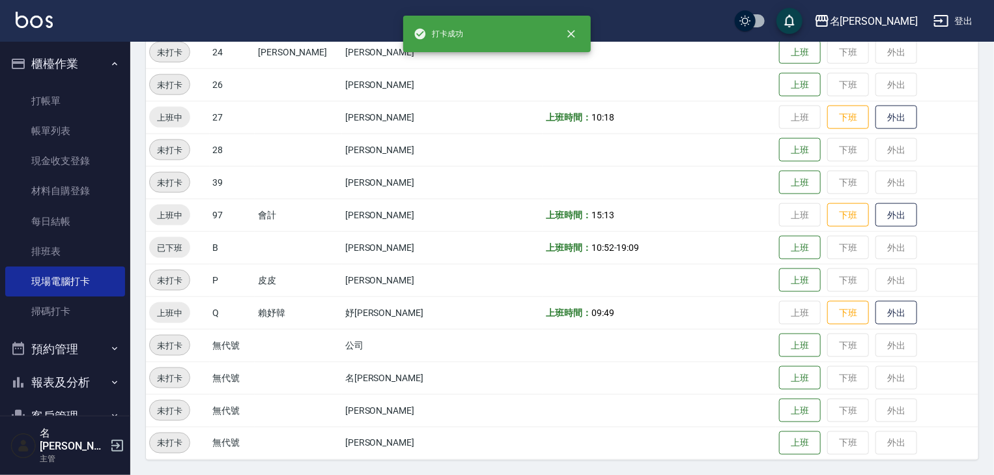
click at [44, 18] on img at bounding box center [34, 20] width 37 height 16
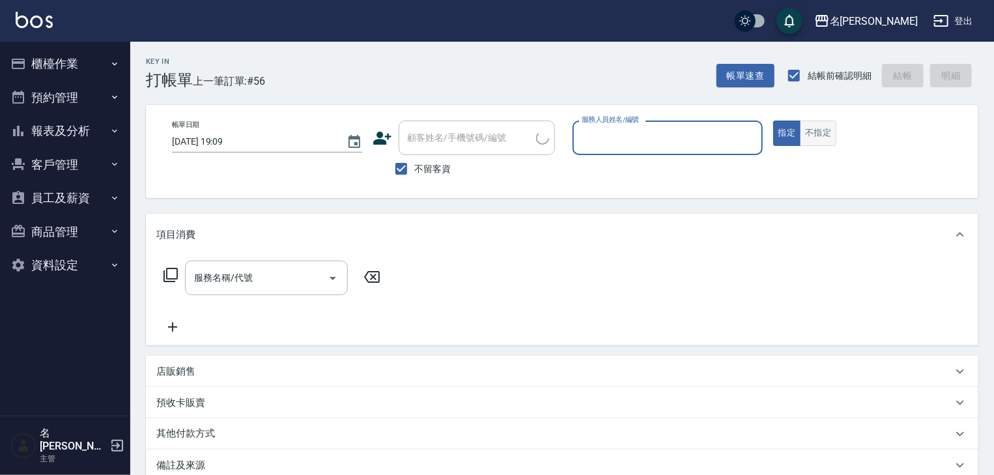
click at [817, 135] on button "不指定" at bounding box center [818, 132] width 36 height 25
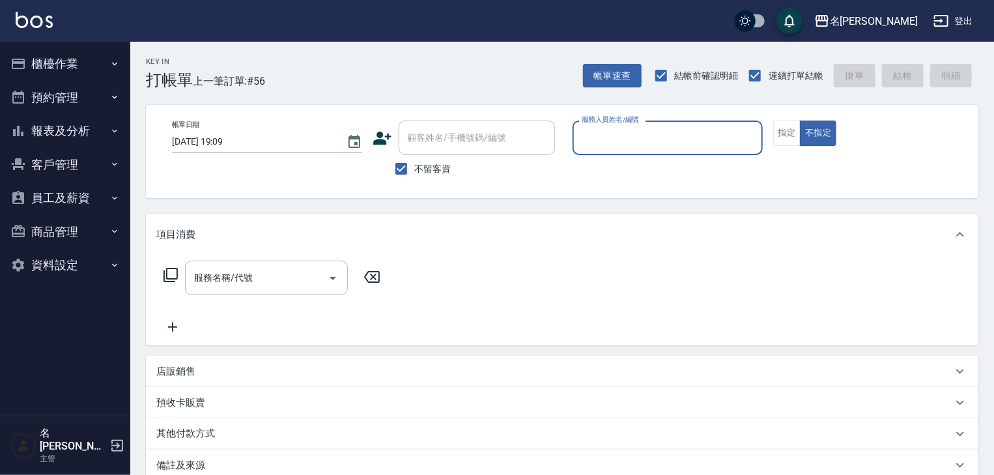
click at [706, 133] on input "服務人員姓名/編號" at bounding box center [667, 137] width 178 height 23
type input "[PERSON_NAME]-07"
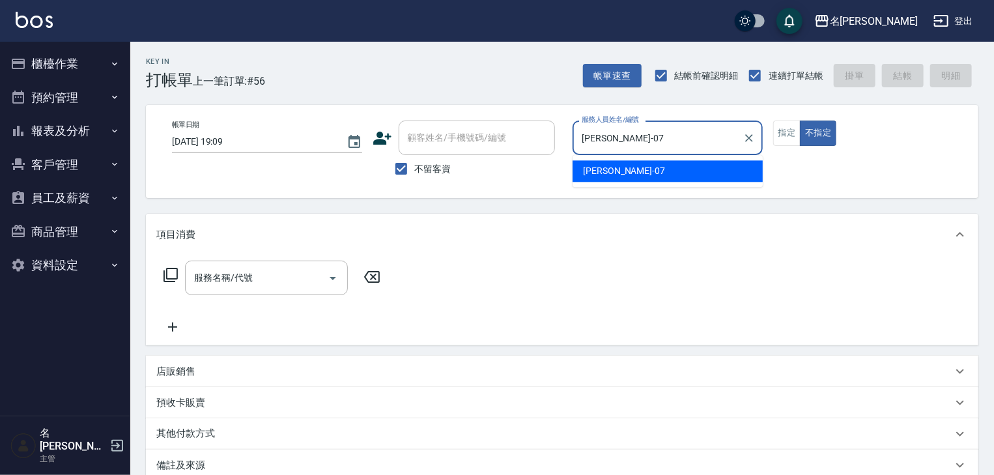
type button "false"
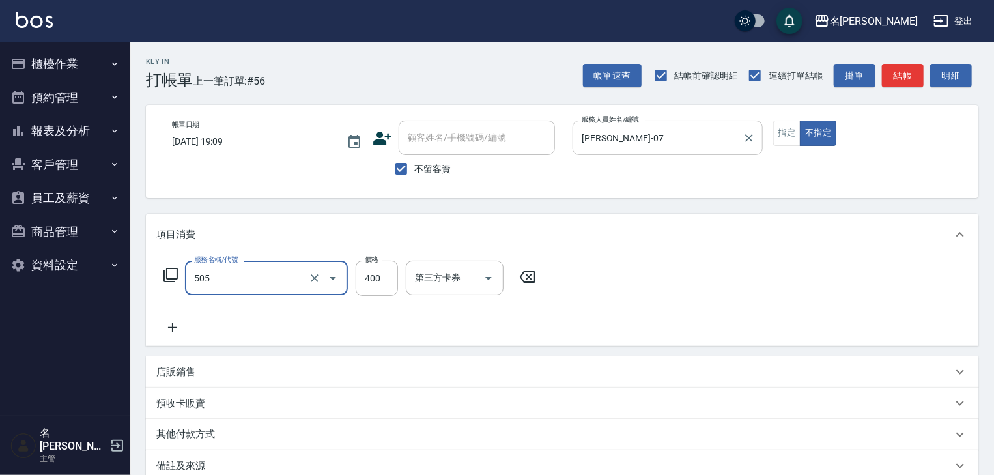
type input "洗髮(505)"
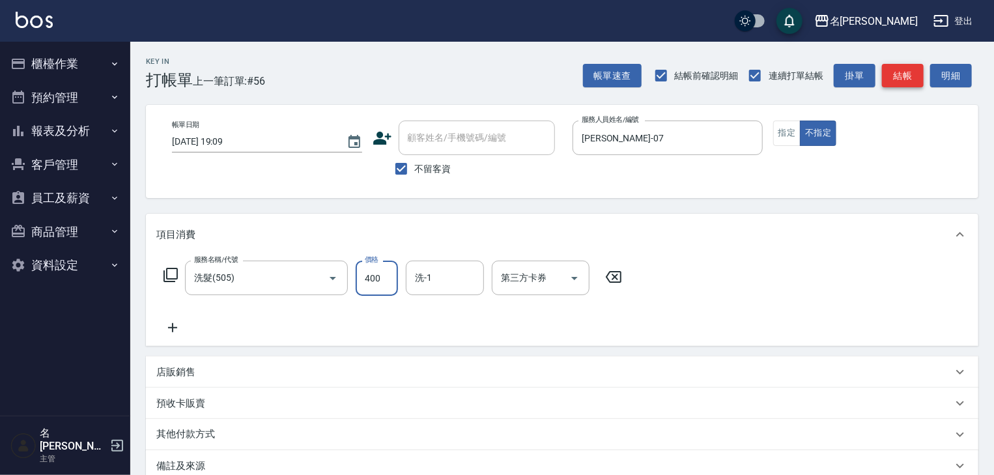
click at [917, 82] on button "結帳" at bounding box center [903, 76] width 42 height 24
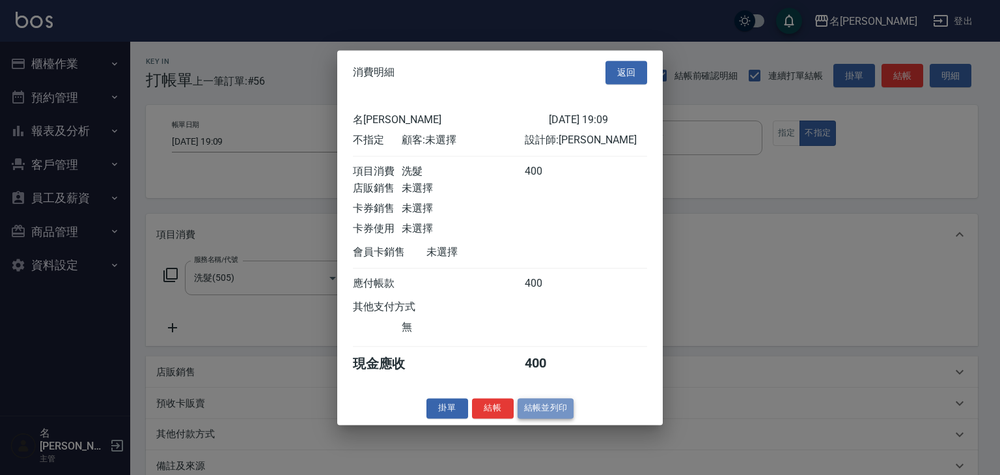
click at [550, 414] on button "結帳並列印" at bounding box center [546, 408] width 57 height 20
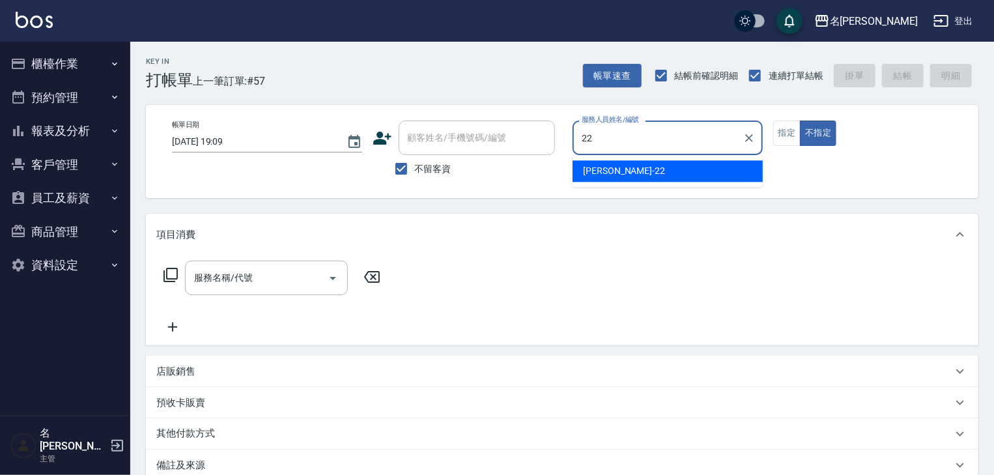
type input "[PERSON_NAME]-22"
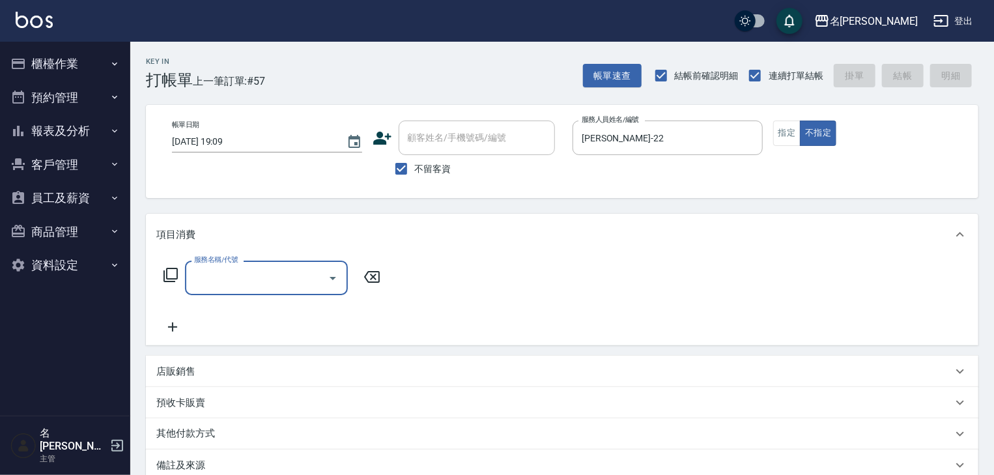
type input "5"
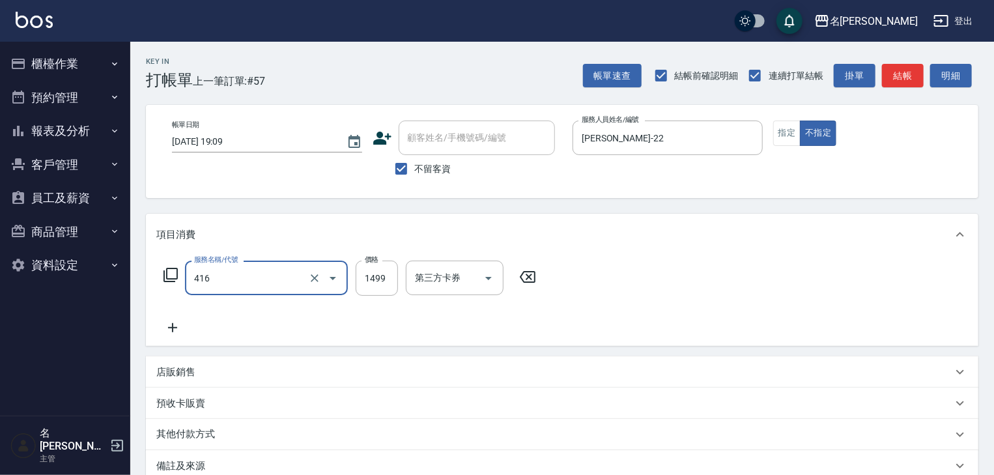
type input "染髮1499↓(416)"
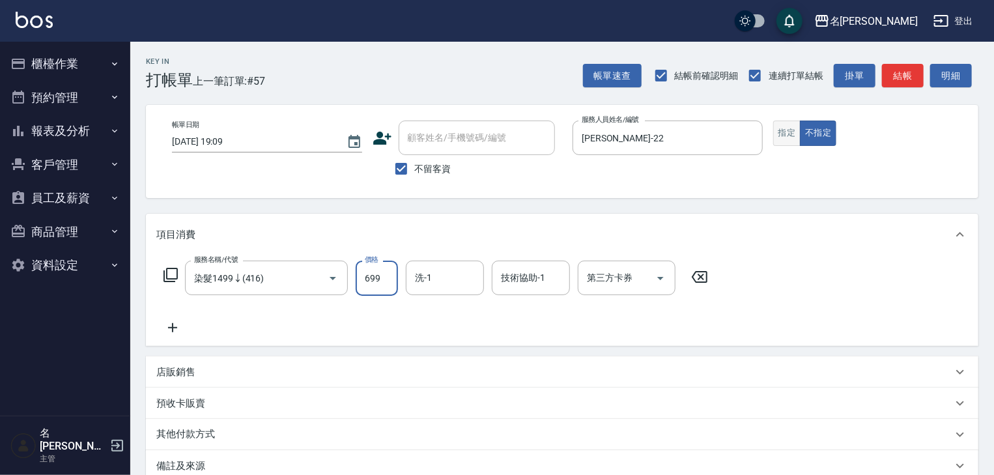
type input "699"
click at [777, 132] on button "指定" at bounding box center [787, 132] width 28 height 25
type button "true"
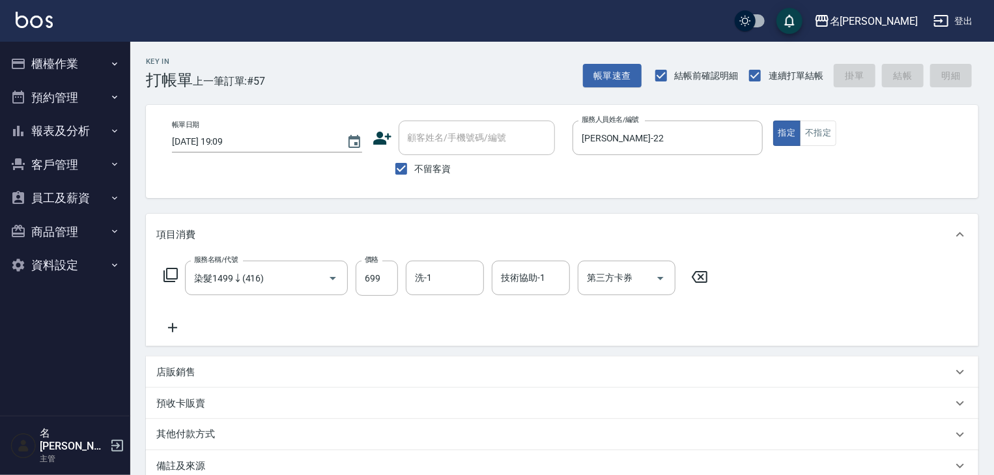
type input "[DATE] 19:49"
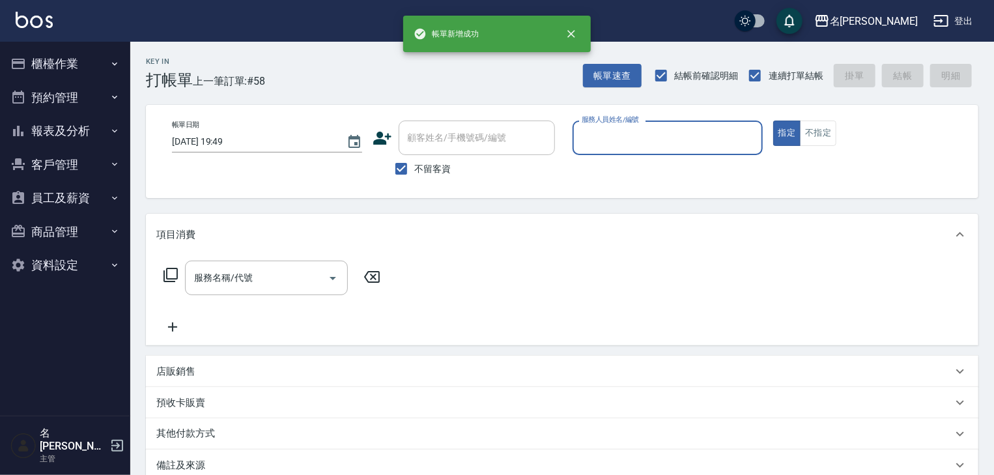
click at [45, 59] on button "櫃檯作業" at bounding box center [65, 64] width 120 height 34
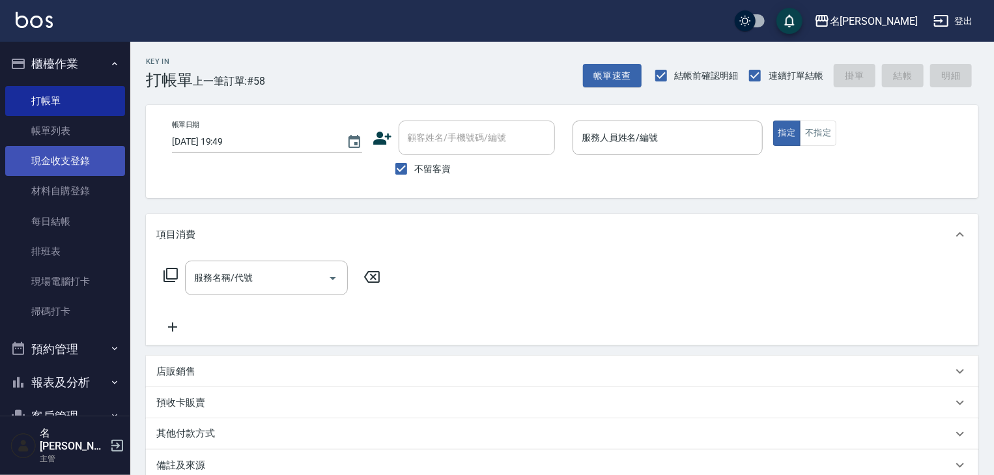
click at [52, 165] on link "現金收支登錄" at bounding box center [65, 161] width 120 height 30
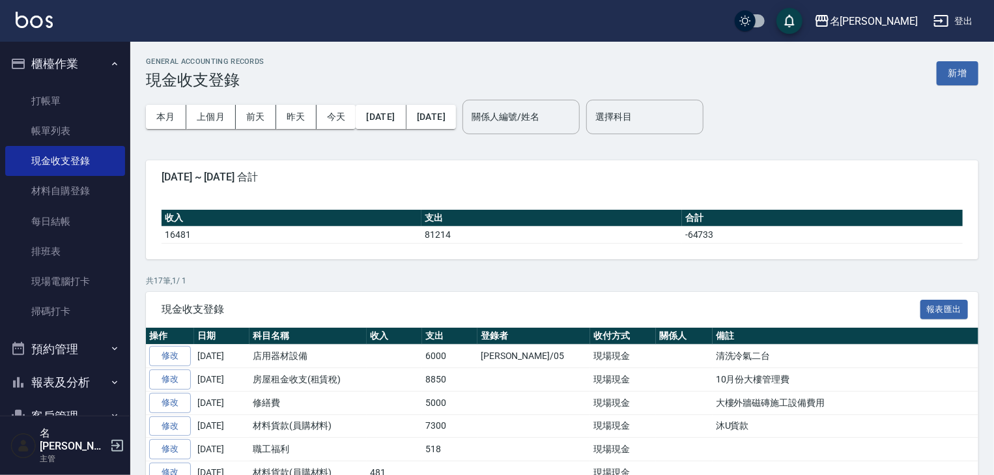
click at [953, 89] on div "GENERAL ACCOUNTING RECORDS 現金收支登錄 新增" at bounding box center [562, 73] width 832 height 32
click at [952, 81] on button "新增" at bounding box center [957, 73] width 42 height 24
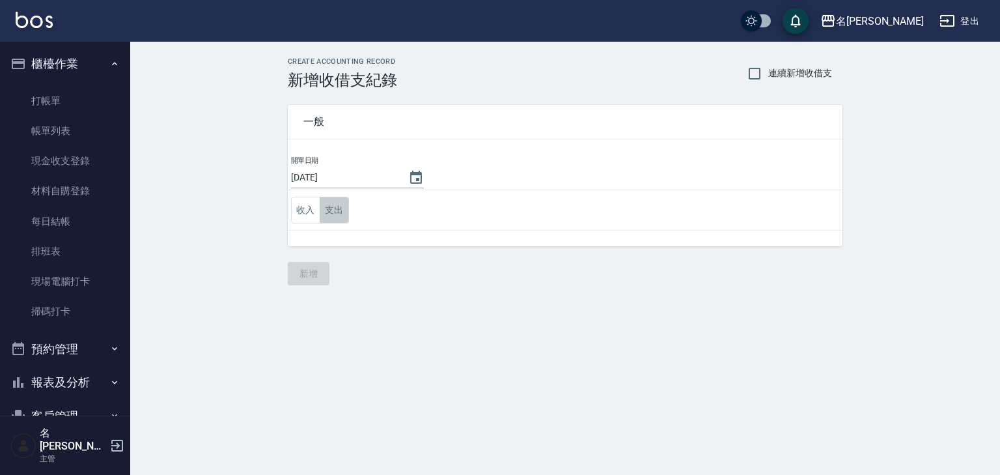
click at [341, 214] on button "支出" at bounding box center [334, 210] width 29 height 27
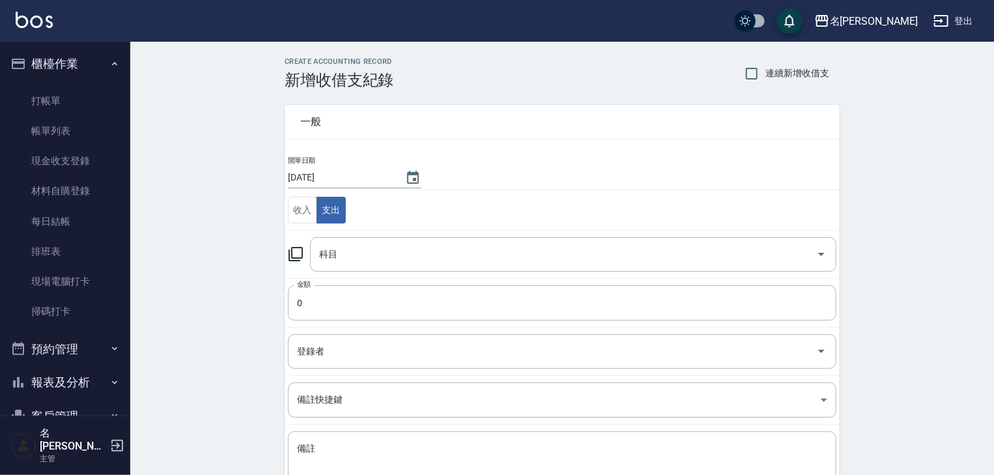
click at [288, 253] on icon at bounding box center [296, 254] width 16 height 16
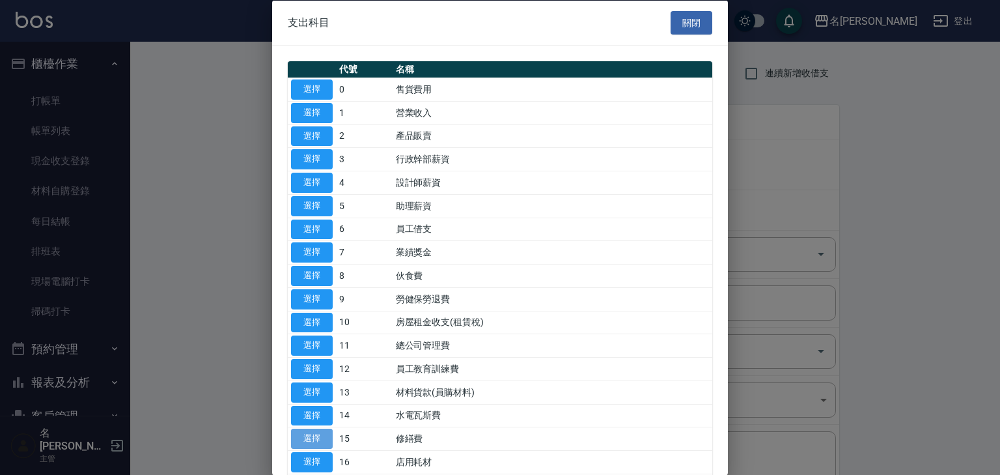
click at [323, 428] on button "選擇" at bounding box center [312, 438] width 42 height 20
type input "15 修繕費"
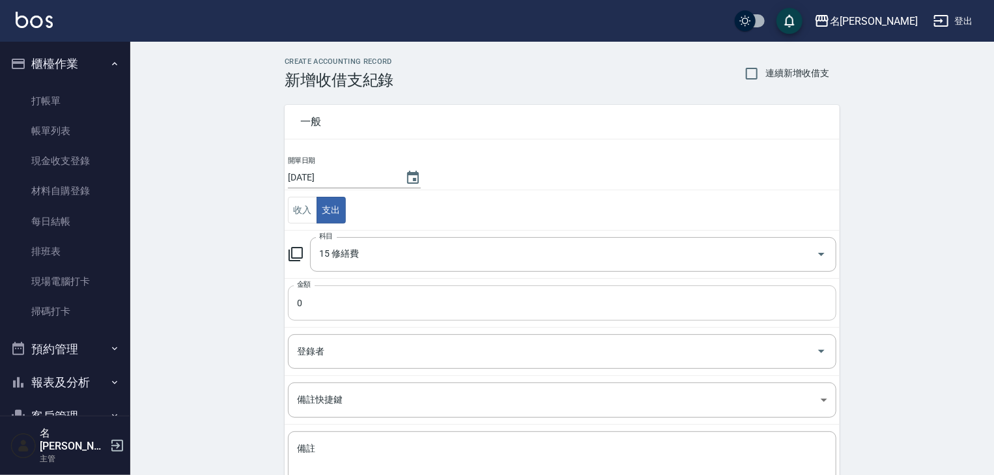
click at [336, 311] on input "0" at bounding box center [562, 302] width 548 height 35
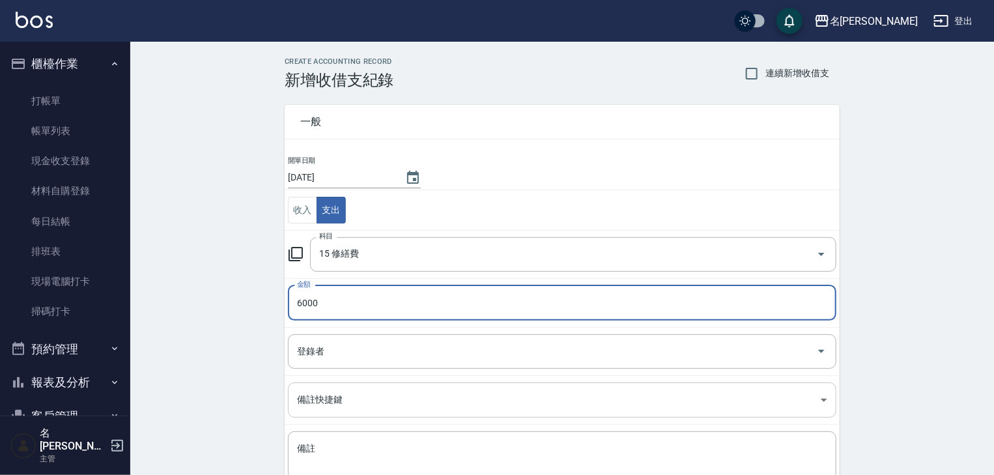
scroll to position [99, 0]
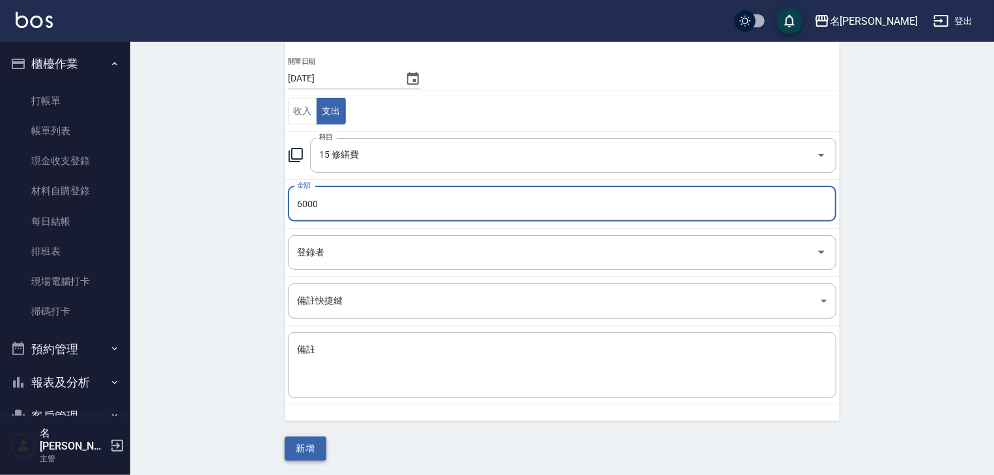
type input "6000"
click at [294, 450] on button "新增" at bounding box center [306, 448] width 42 height 24
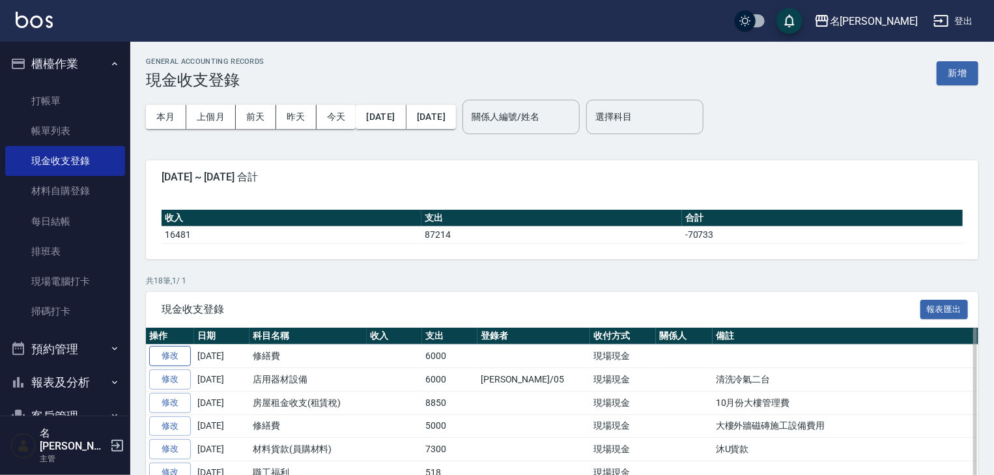
click at [182, 357] on link "修改" at bounding box center [170, 356] width 42 height 20
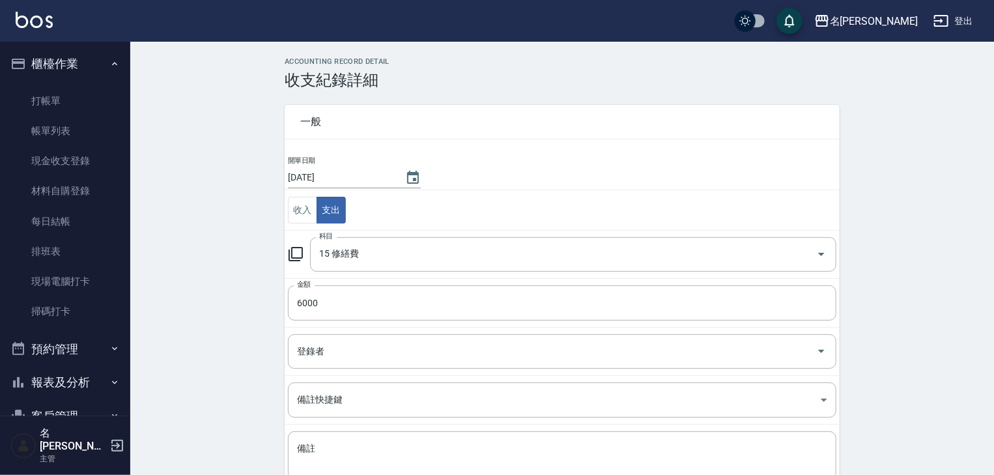
scroll to position [83, 0]
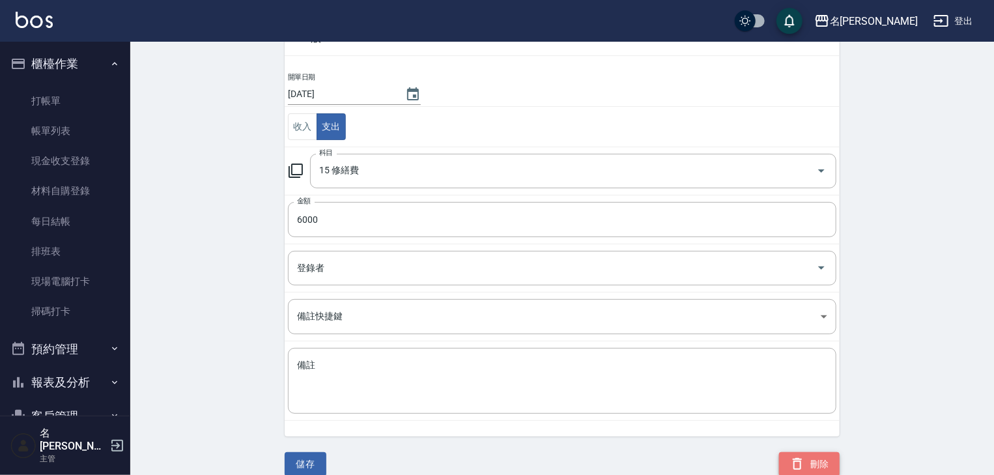
click at [807, 454] on button "刪除" at bounding box center [809, 464] width 61 height 24
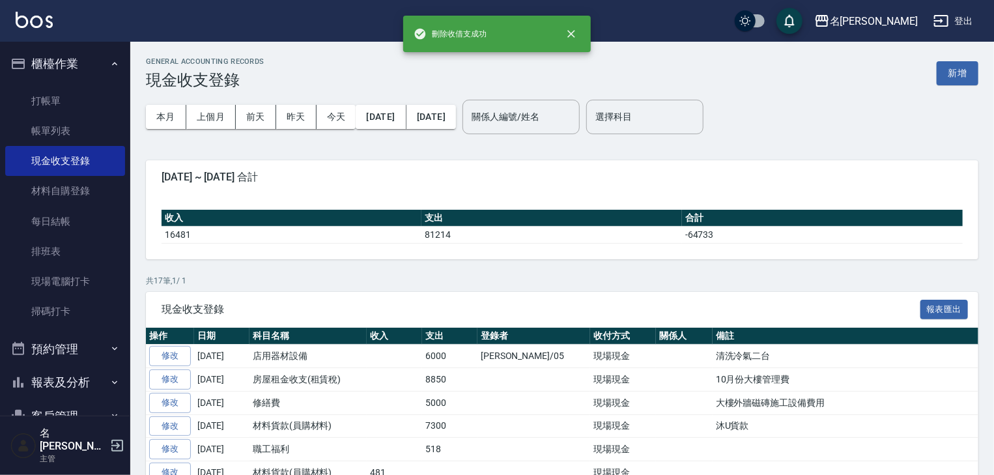
click at [75, 374] on button "報表及分析" at bounding box center [65, 382] width 120 height 34
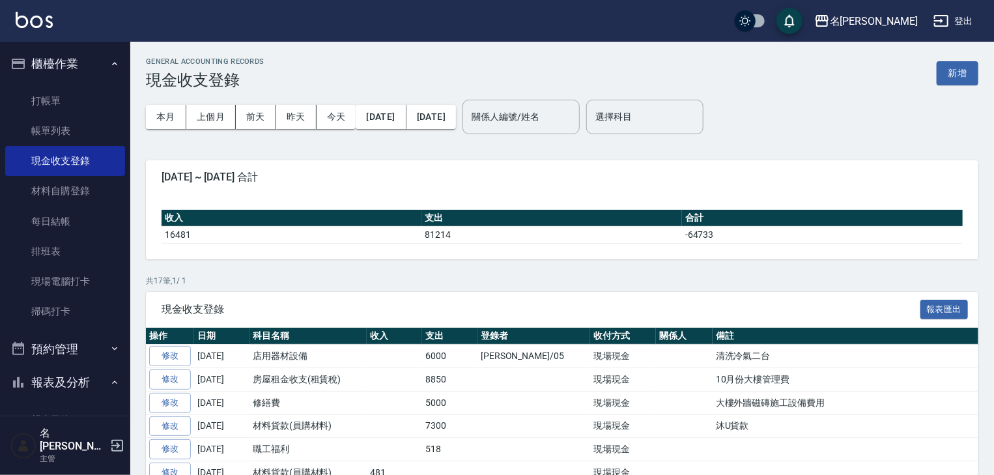
scroll to position [208, 0]
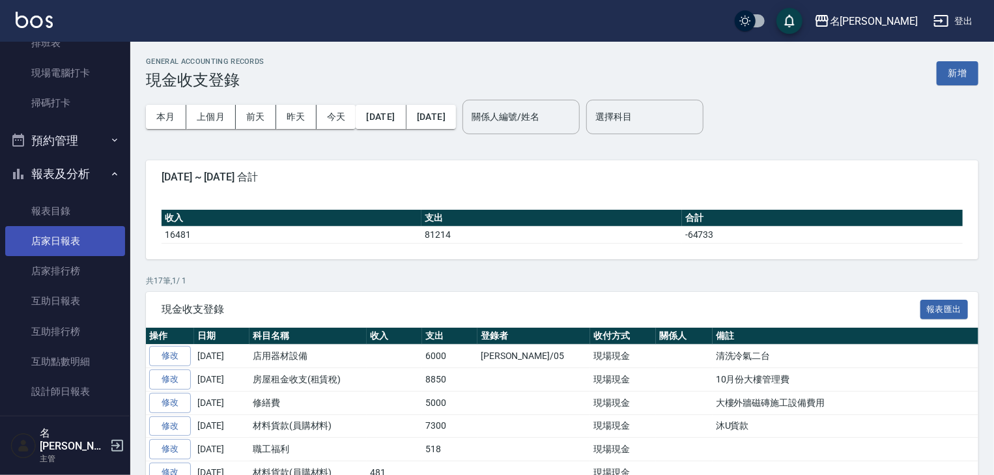
click at [83, 249] on link "店家日報表" at bounding box center [65, 241] width 120 height 30
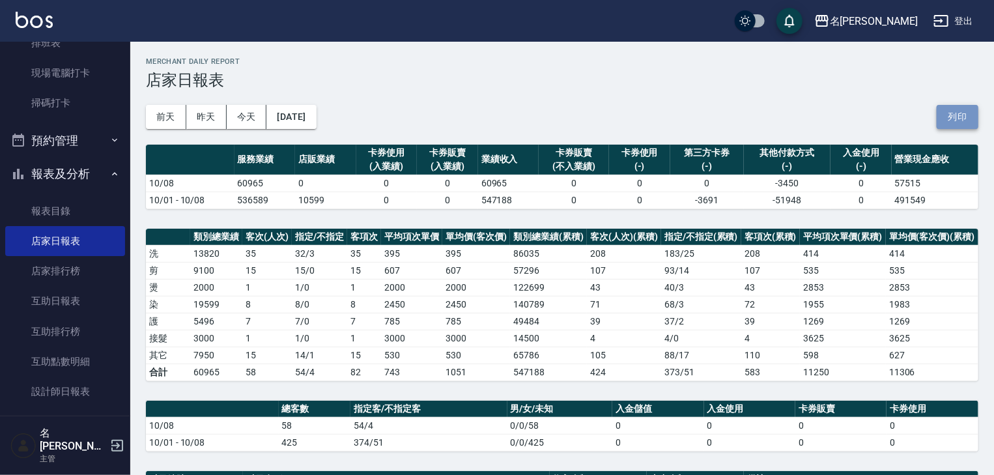
click at [974, 125] on button "列印" at bounding box center [957, 117] width 42 height 24
click at [466, 102] on div "[DATE] [DATE] [DATE] [DATE] 列印" at bounding box center [562, 116] width 832 height 55
click at [949, 108] on button "列印" at bounding box center [957, 117] width 42 height 24
click at [76, 76] on link "現場電腦打卡" at bounding box center [65, 73] width 120 height 30
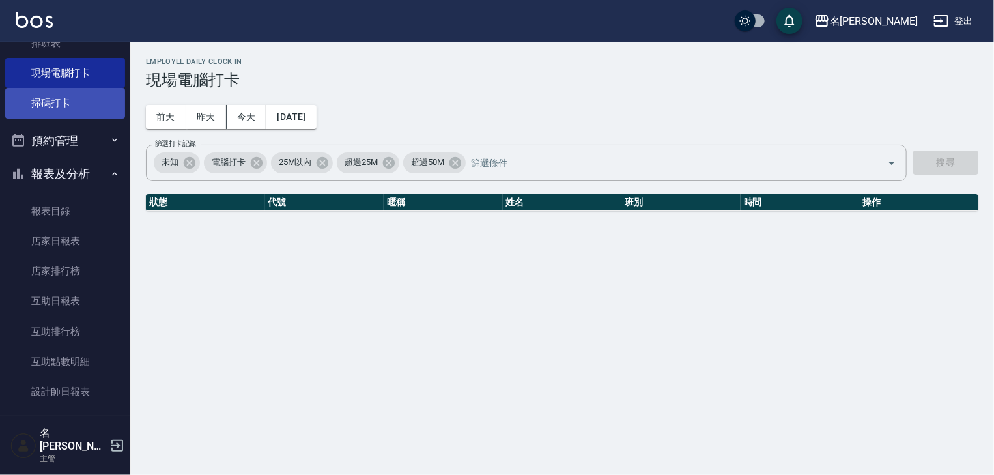
click at [80, 105] on link "掃碼打卡" at bounding box center [65, 103] width 120 height 30
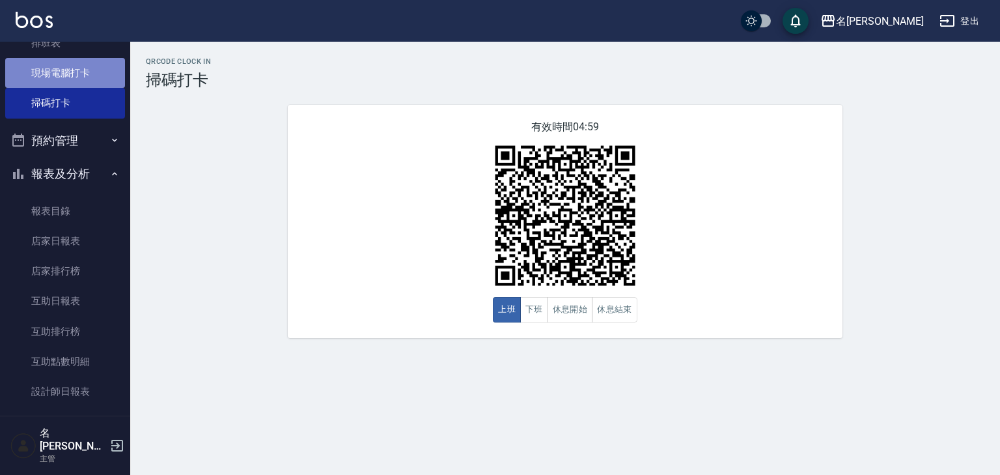
click at [90, 58] on link "現場電腦打卡" at bounding box center [65, 73] width 120 height 30
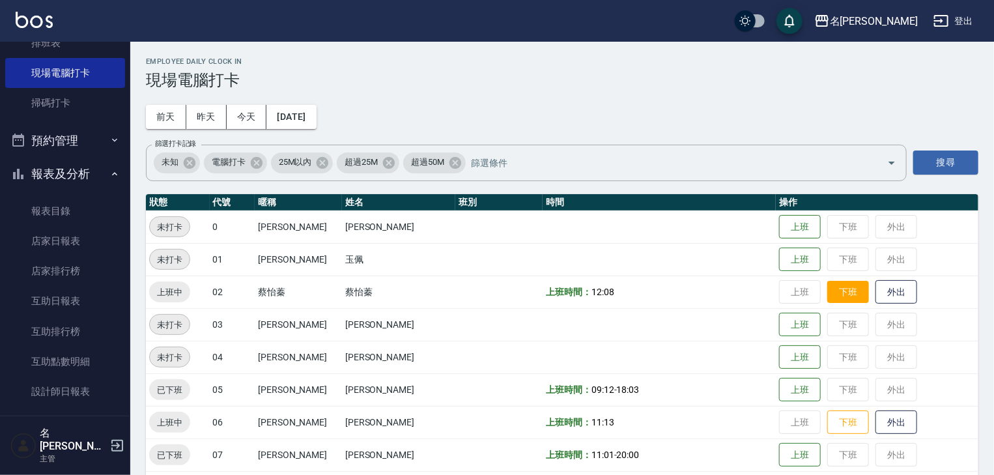
click at [827, 292] on button "下班" at bounding box center [848, 292] width 42 height 23
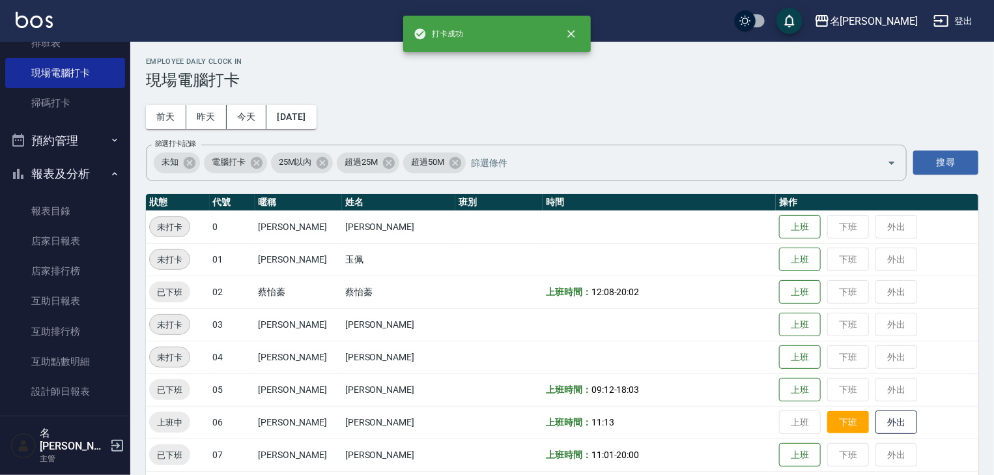
click at [837, 414] on button "下班" at bounding box center [848, 422] width 42 height 23
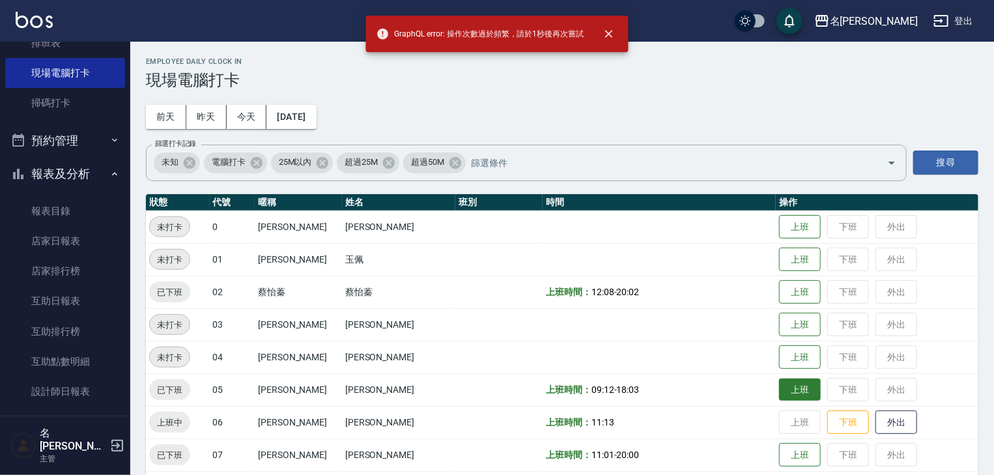
scroll to position [208, 0]
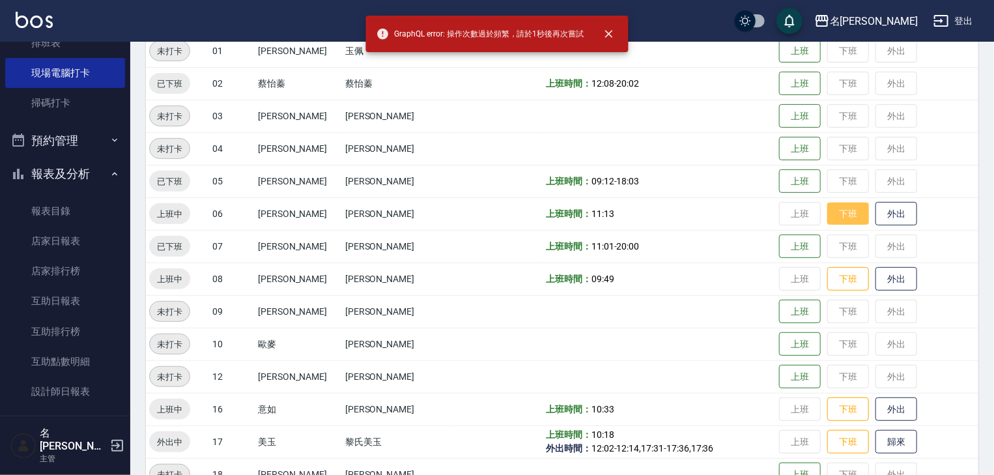
click at [852, 218] on button "下班" at bounding box center [848, 214] width 42 height 23
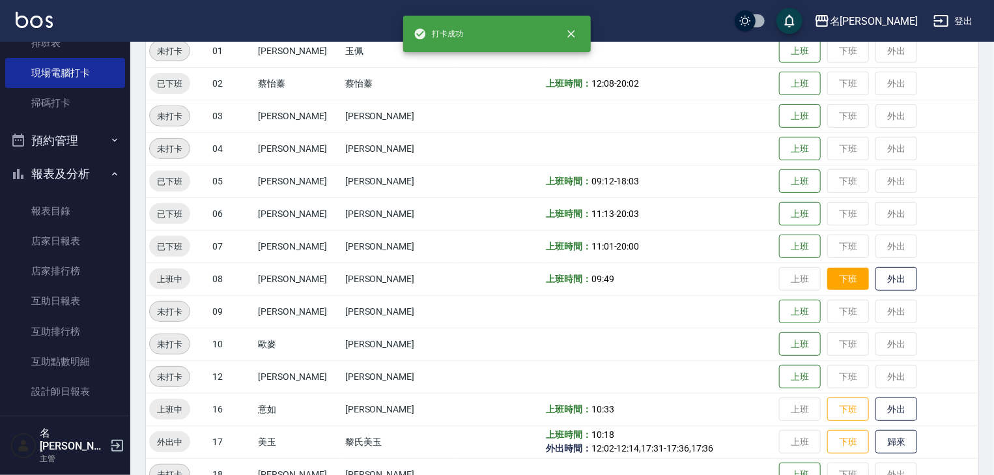
click at [837, 285] on button "下班" at bounding box center [848, 279] width 42 height 23
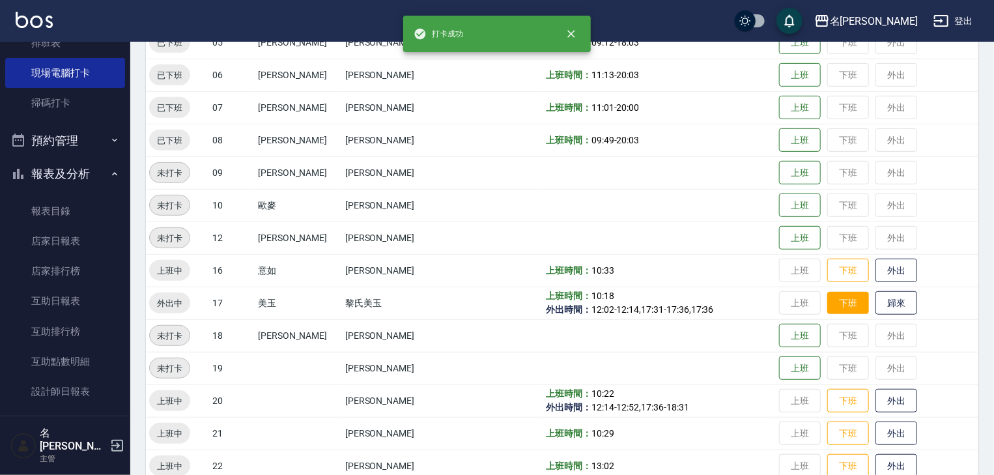
click at [841, 307] on button "下班" at bounding box center [848, 303] width 42 height 23
click at [839, 275] on button "下班" at bounding box center [848, 270] width 42 height 23
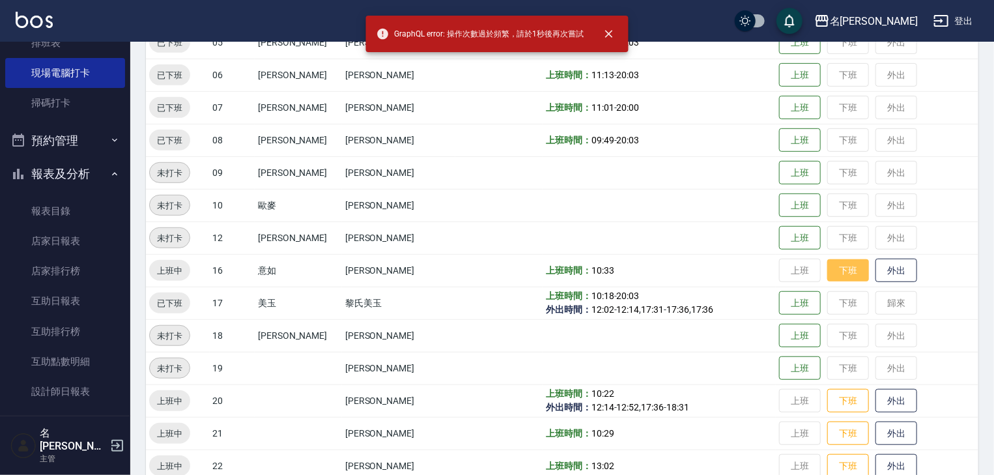
click at [828, 272] on button "下班" at bounding box center [848, 270] width 42 height 23
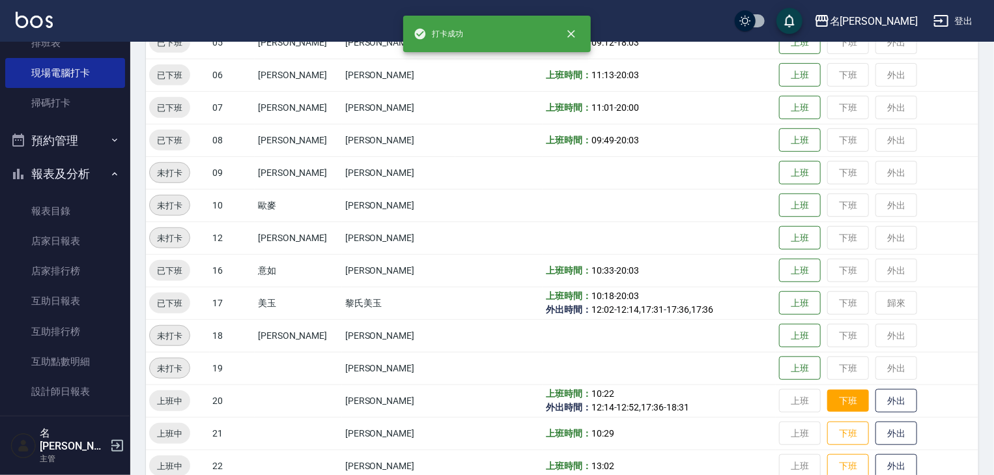
click at [846, 397] on button "下班" at bounding box center [848, 400] width 42 height 23
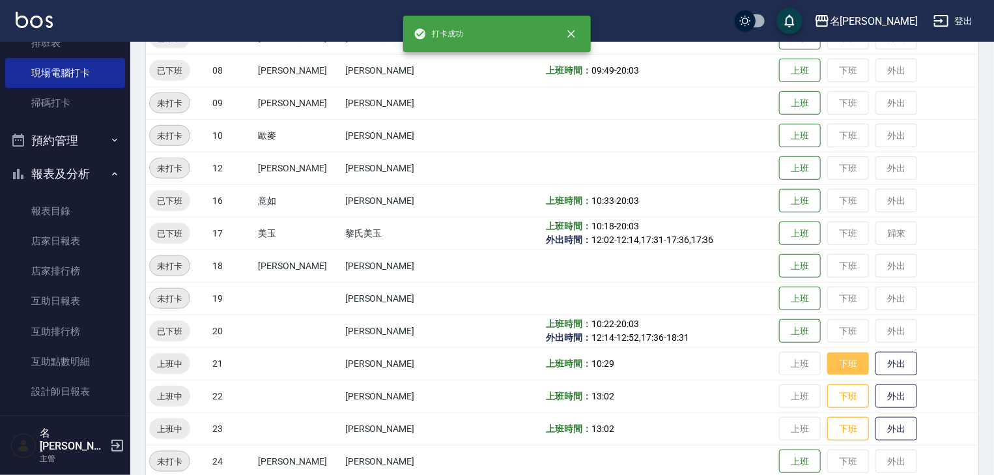
click at [832, 367] on button "下班" at bounding box center [848, 363] width 42 height 23
click at [830, 389] on button "下班" at bounding box center [848, 396] width 42 height 23
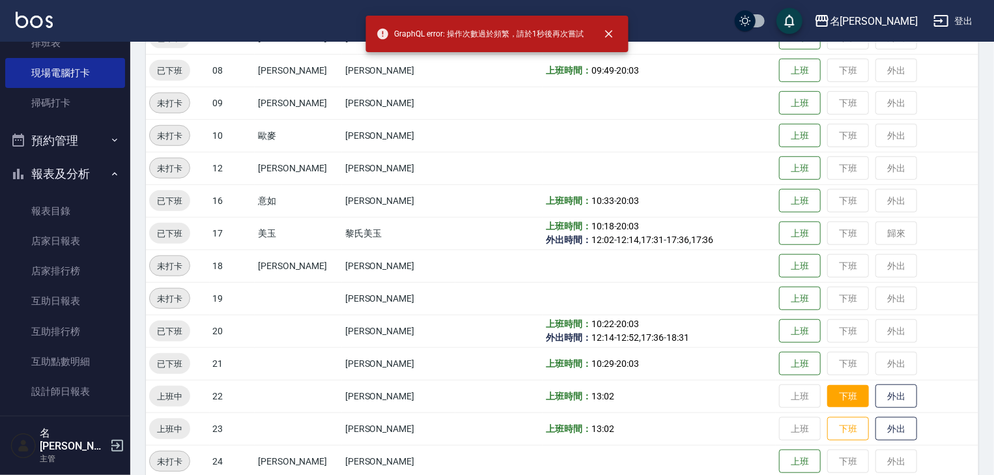
scroll to position [555, 0]
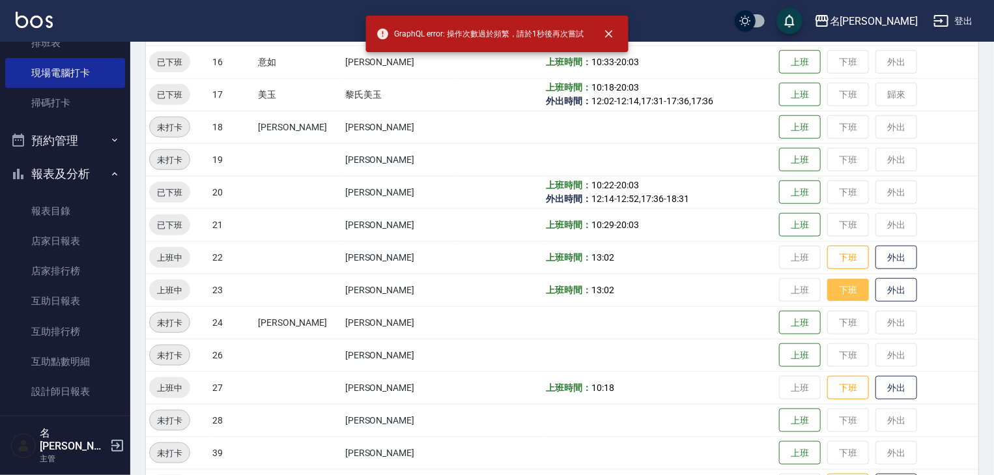
click at [835, 292] on button "下班" at bounding box center [848, 290] width 42 height 23
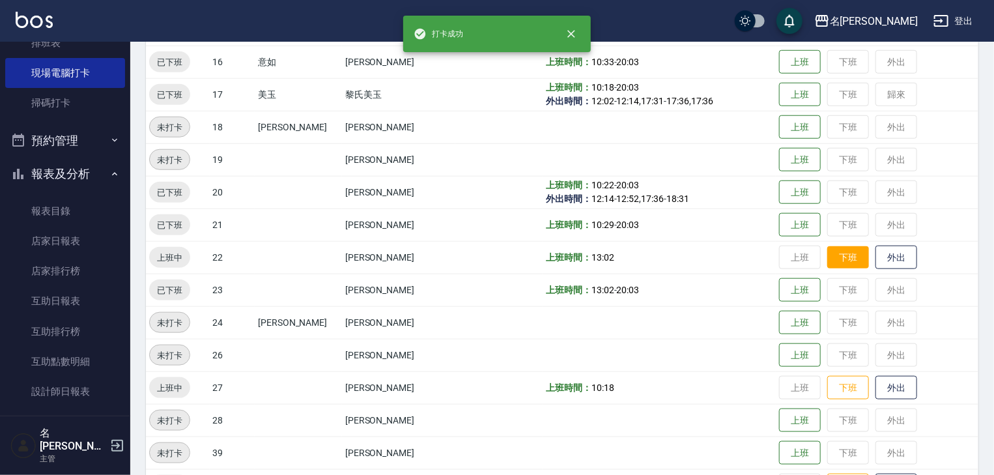
click at [841, 262] on button "下班" at bounding box center [848, 257] width 42 height 23
click at [845, 387] on button "下班" at bounding box center [848, 387] width 42 height 23
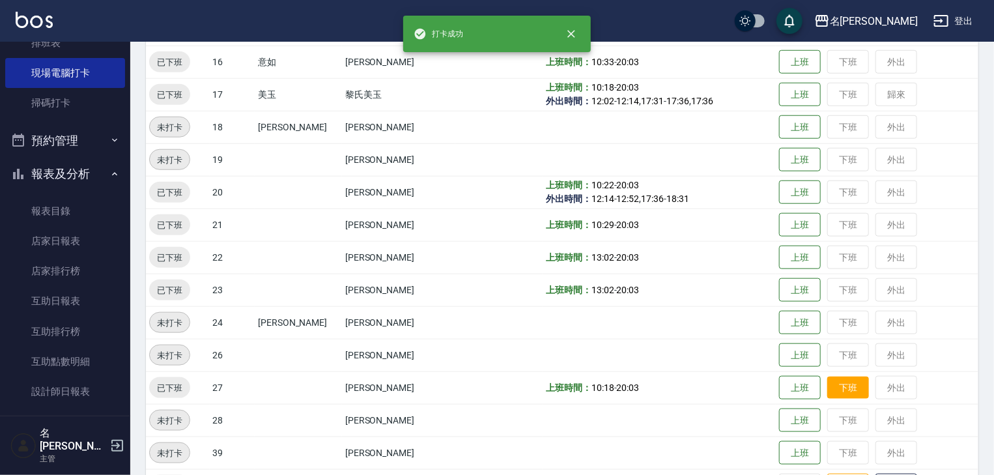
scroll to position [764, 0]
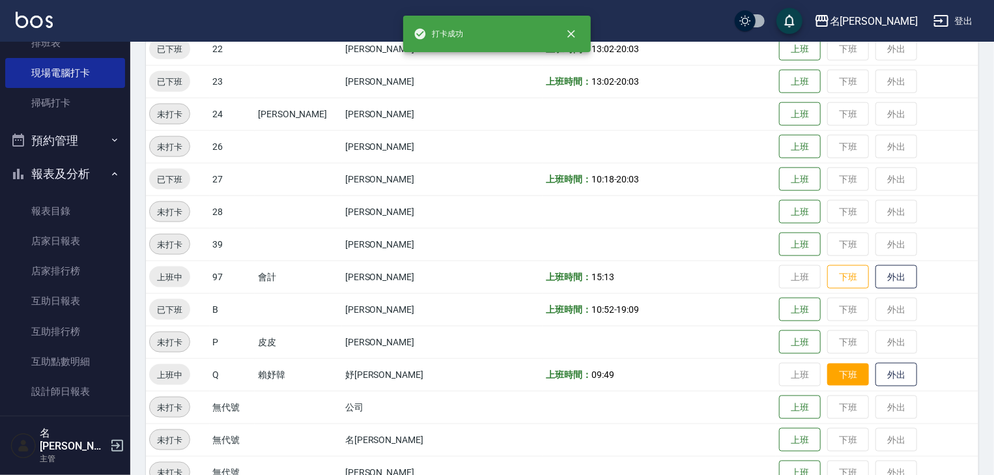
click at [839, 375] on button "下班" at bounding box center [848, 374] width 42 height 23
click at [831, 281] on button "下班" at bounding box center [848, 277] width 42 height 23
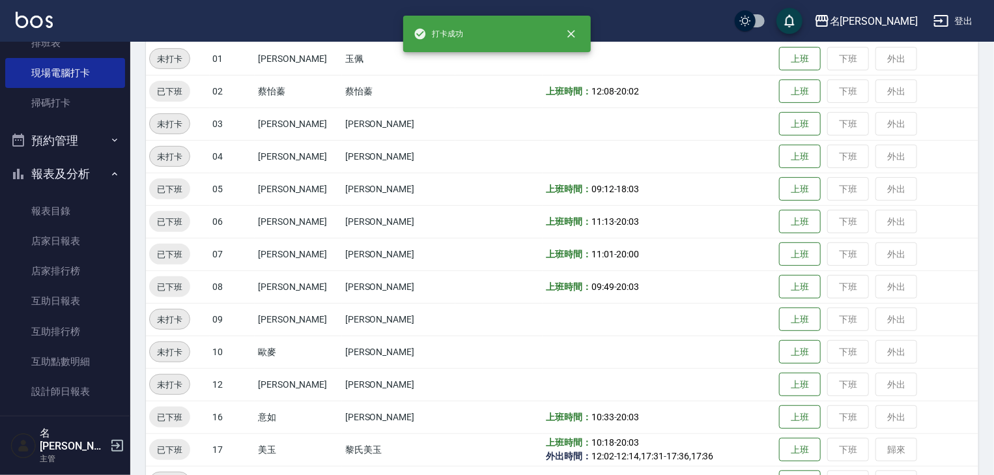
scroll to position [0, 0]
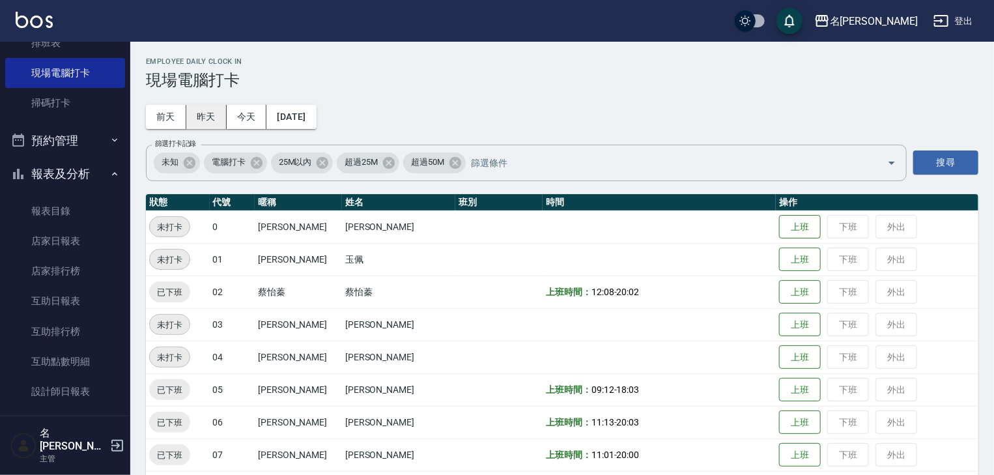
click at [198, 114] on button "昨天" at bounding box center [206, 117] width 40 height 24
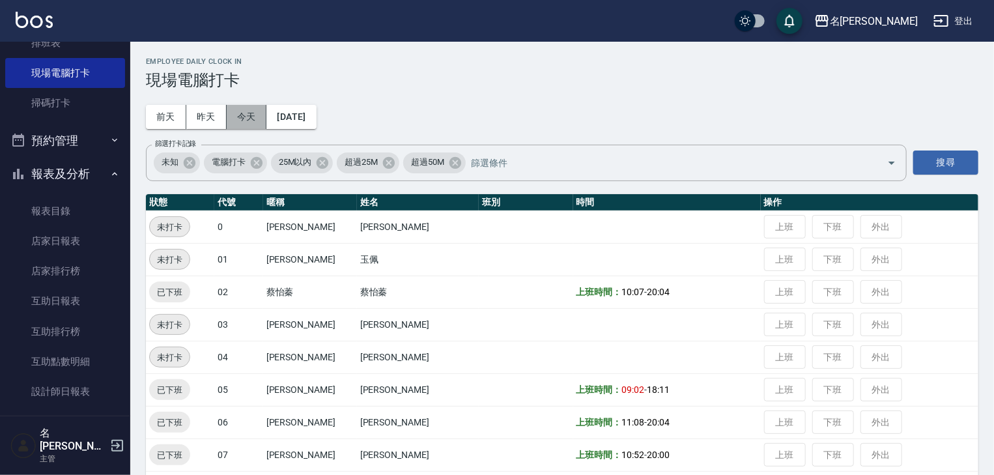
click at [240, 119] on button "今天" at bounding box center [247, 117] width 40 height 24
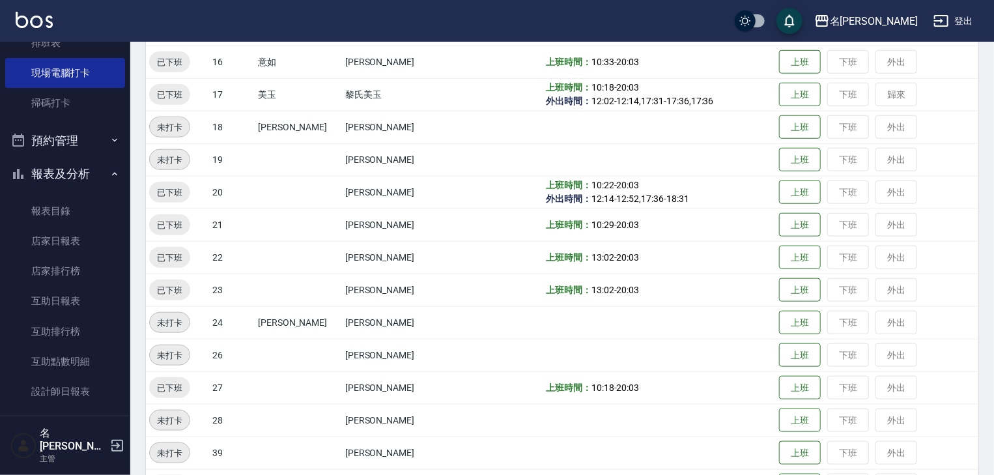
scroll to position [826, 0]
